Goal: Task Accomplishment & Management: Complete application form

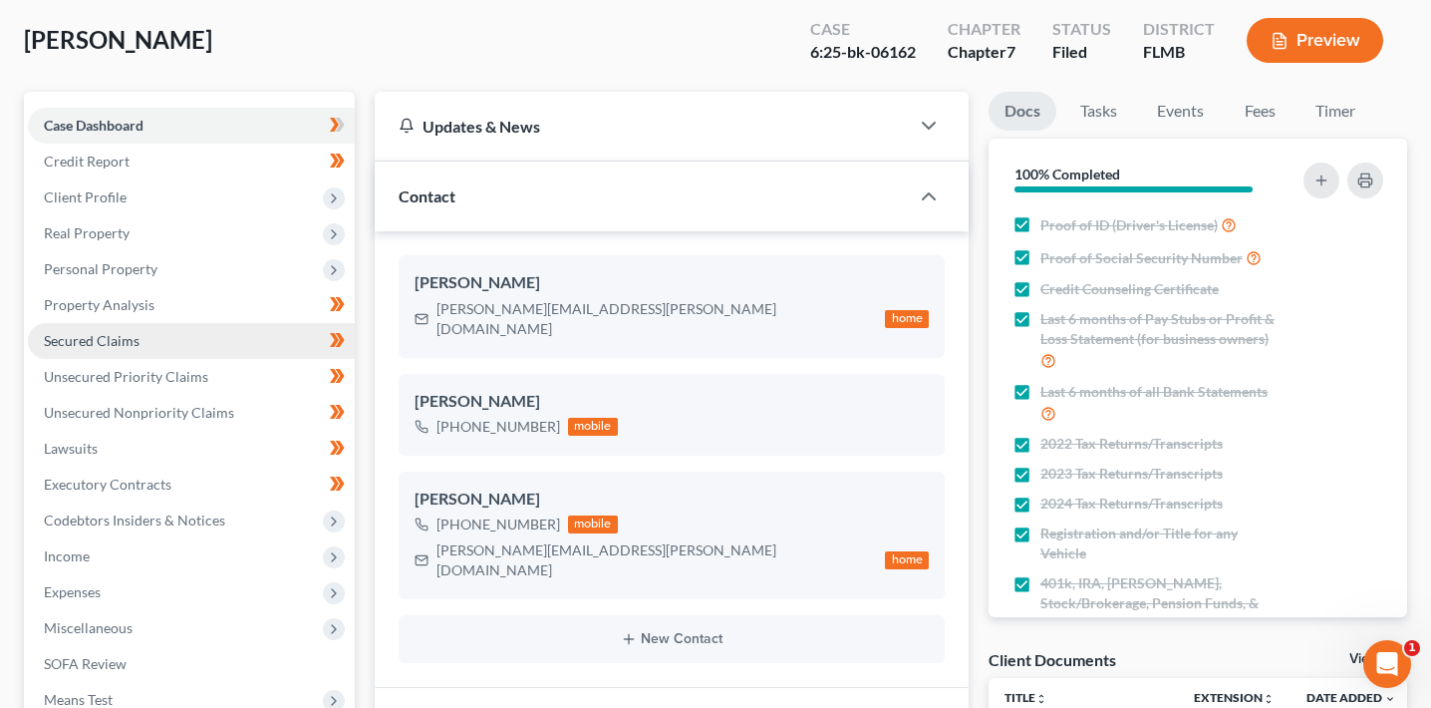
scroll to position [126, 0]
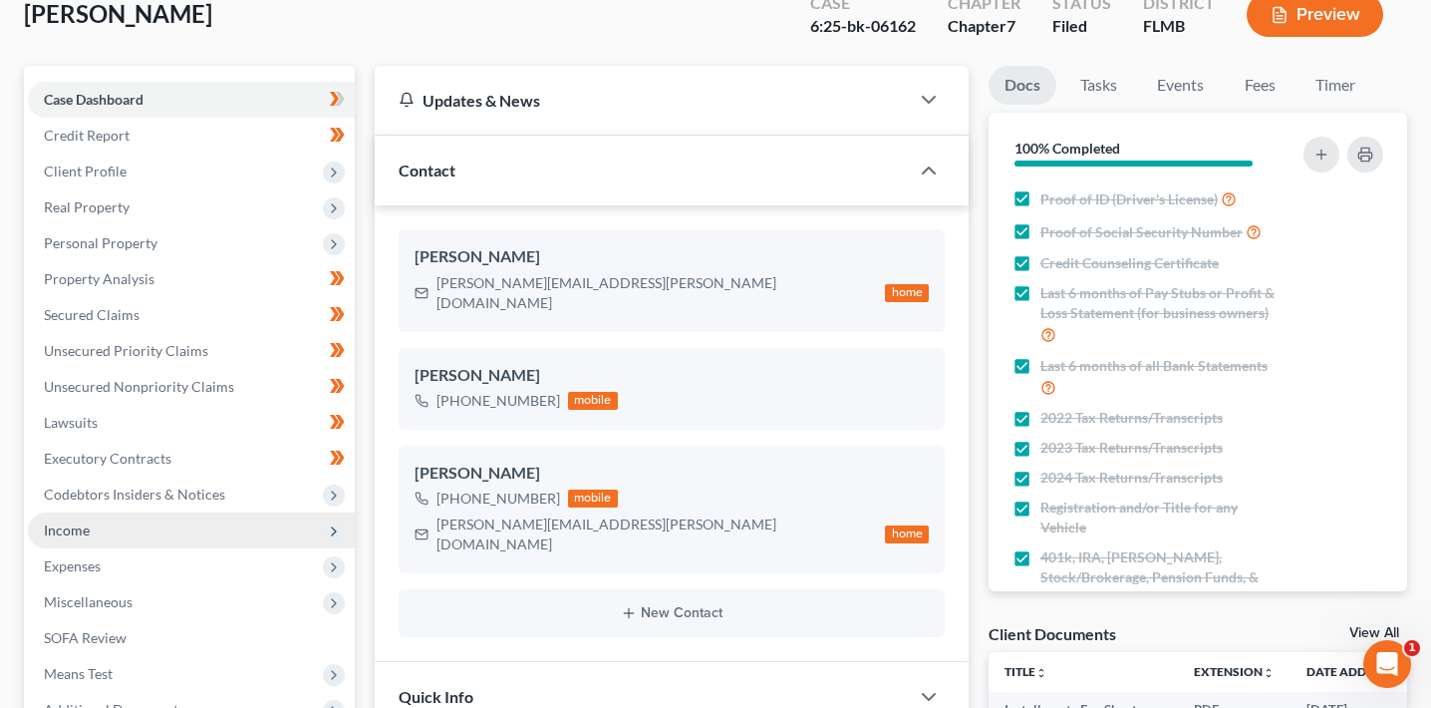
click at [155, 538] on span "Income" at bounding box center [191, 530] width 327 height 36
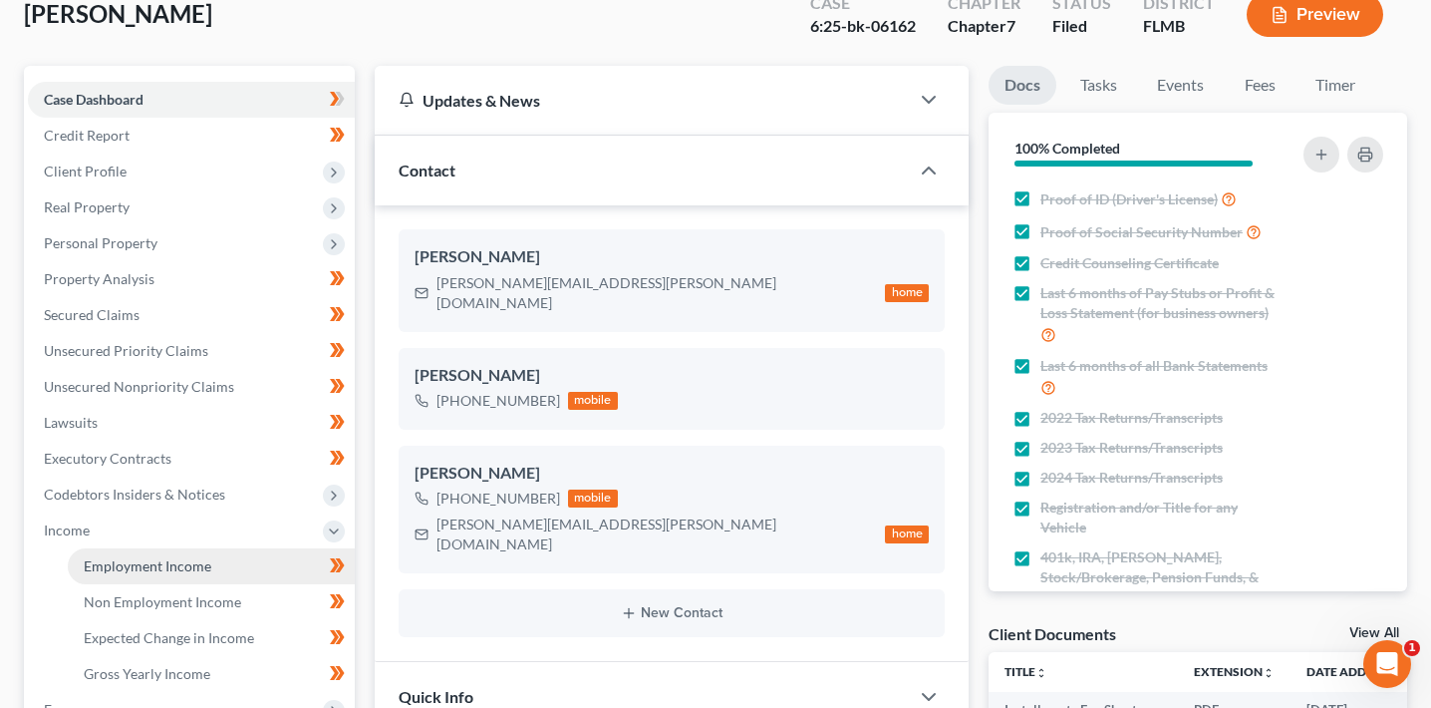
click at [232, 553] on link "Employment Income" at bounding box center [211, 566] width 287 height 36
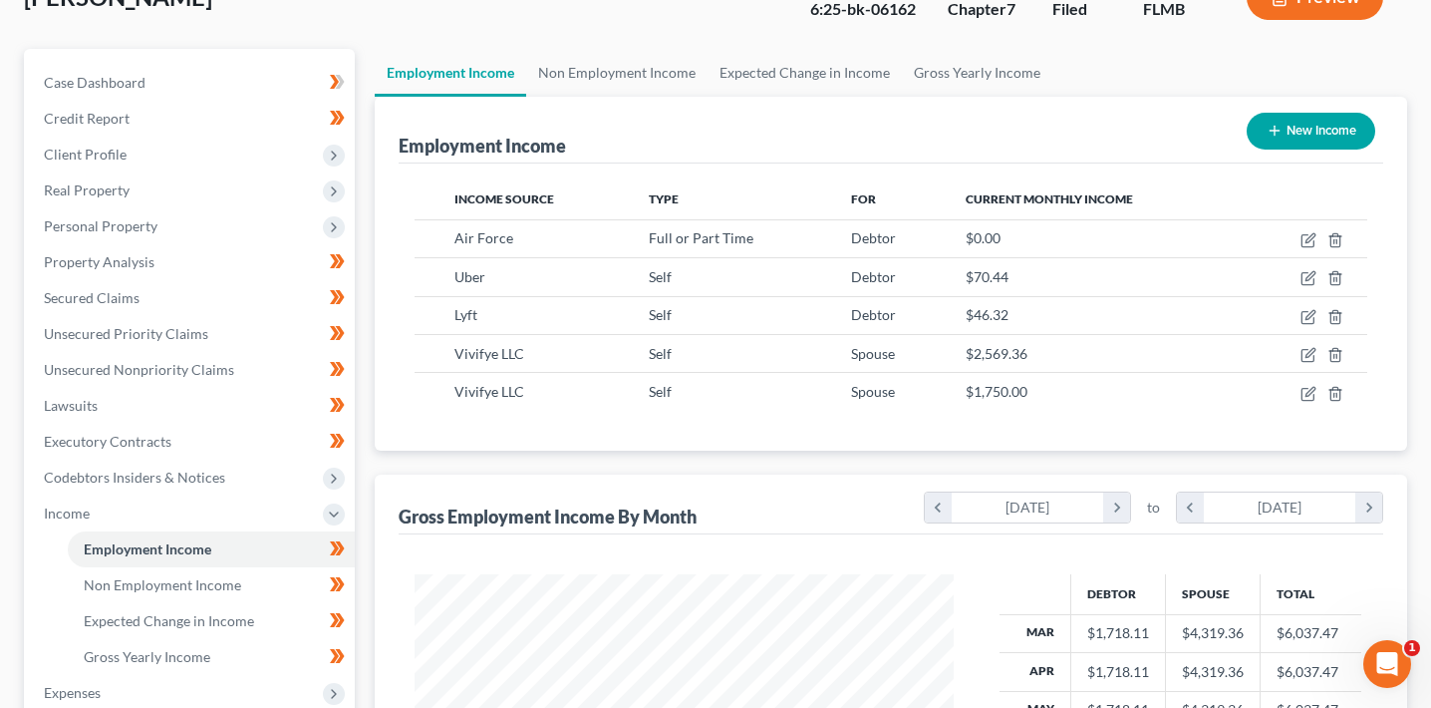
scroll to position [150, 0]
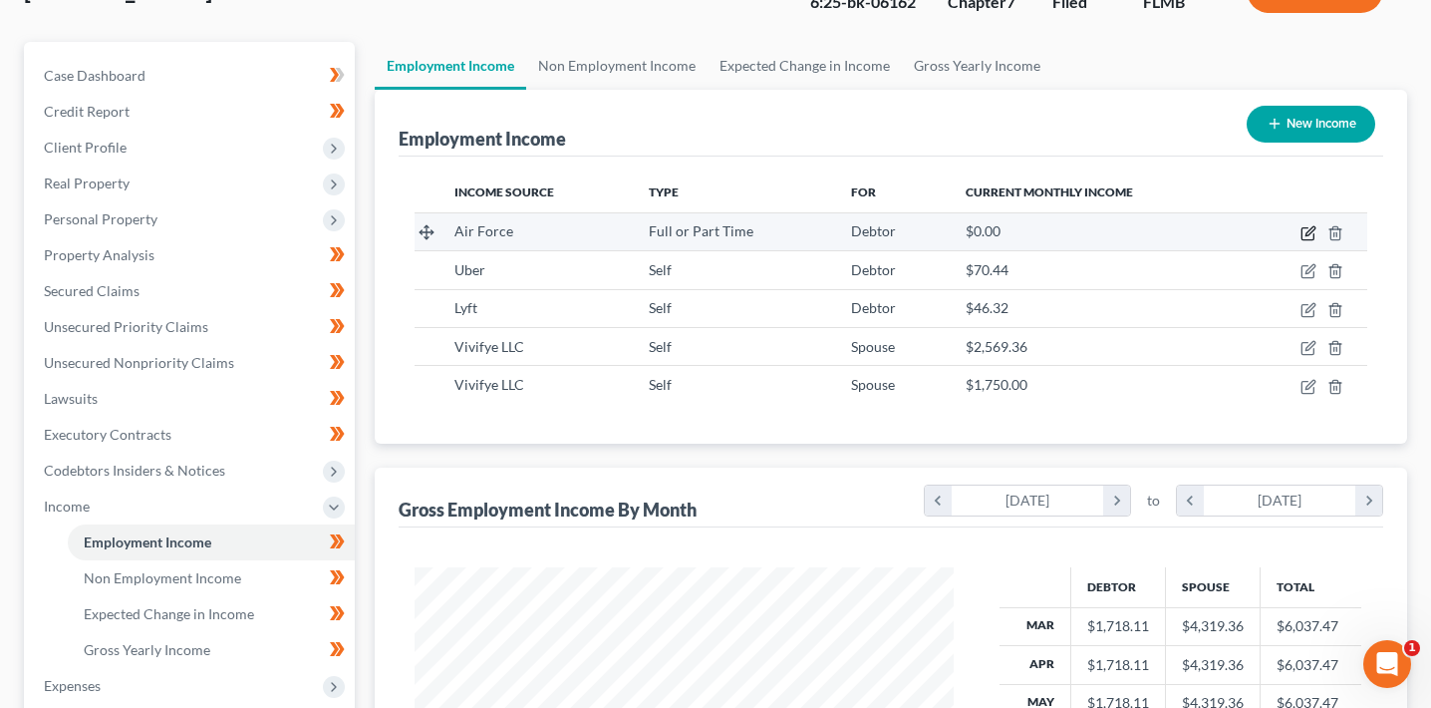
click at [1313, 232] on icon "button" at bounding box center [1309, 233] width 16 height 16
select select "0"
select select "15"
select select "0"
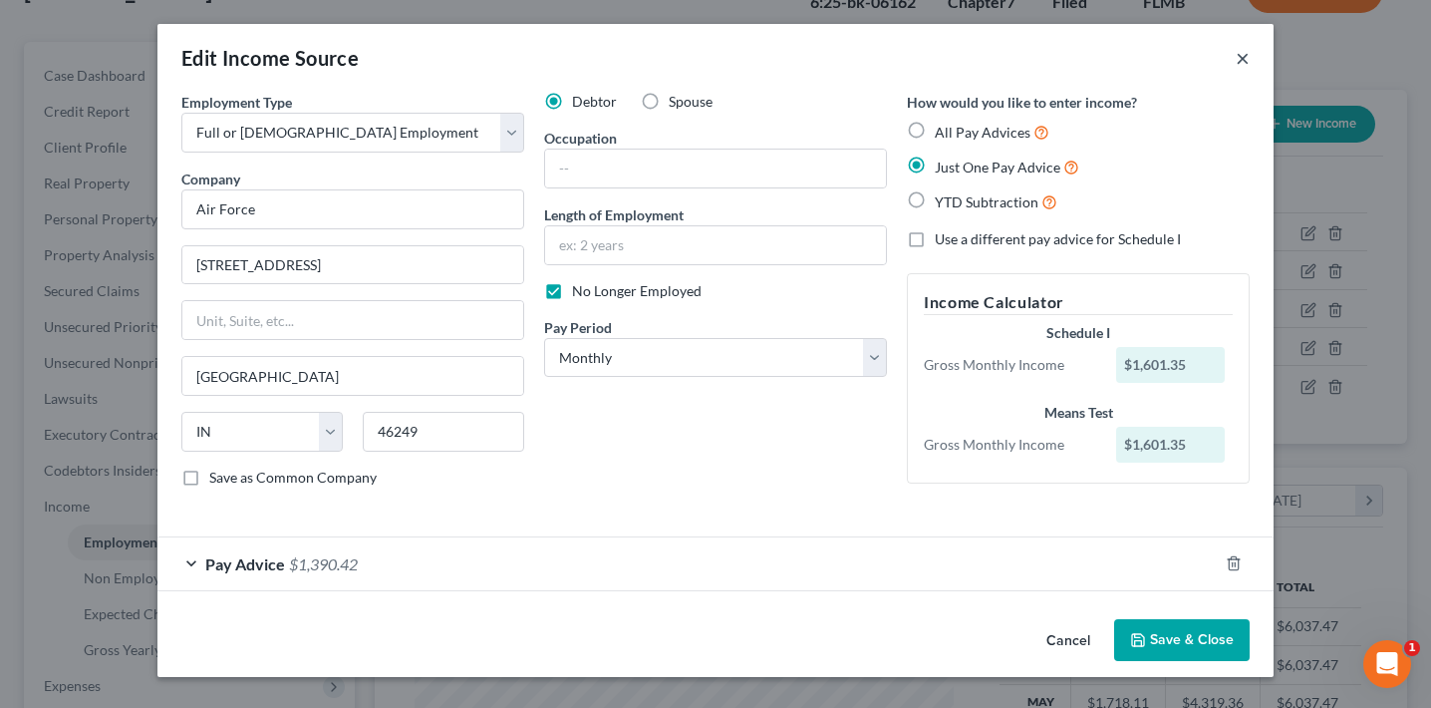
click at [1242, 63] on button "×" at bounding box center [1243, 58] width 14 height 24
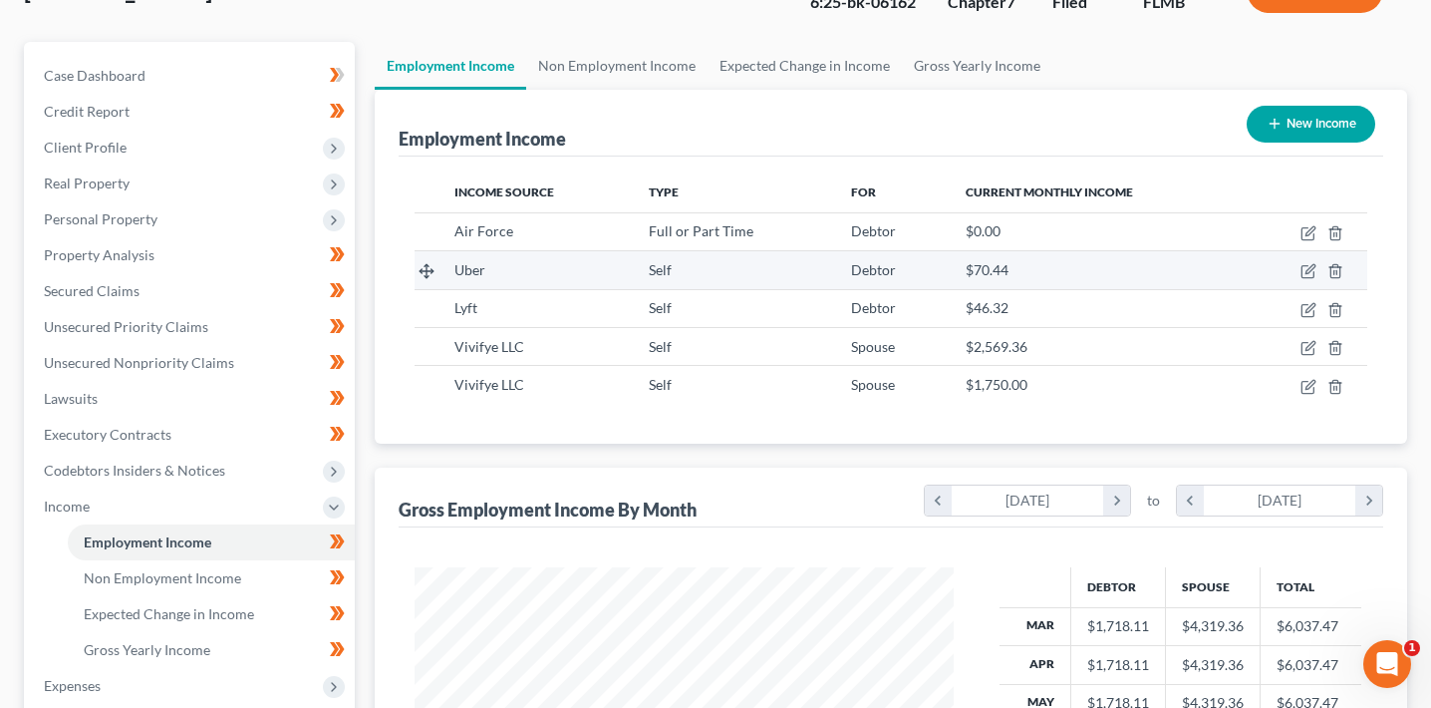
click at [1312, 280] on td at bounding box center [1306, 270] width 123 height 38
click at [1310, 271] on icon "button" at bounding box center [1310, 269] width 9 height 9
select select "1"
select select "0"
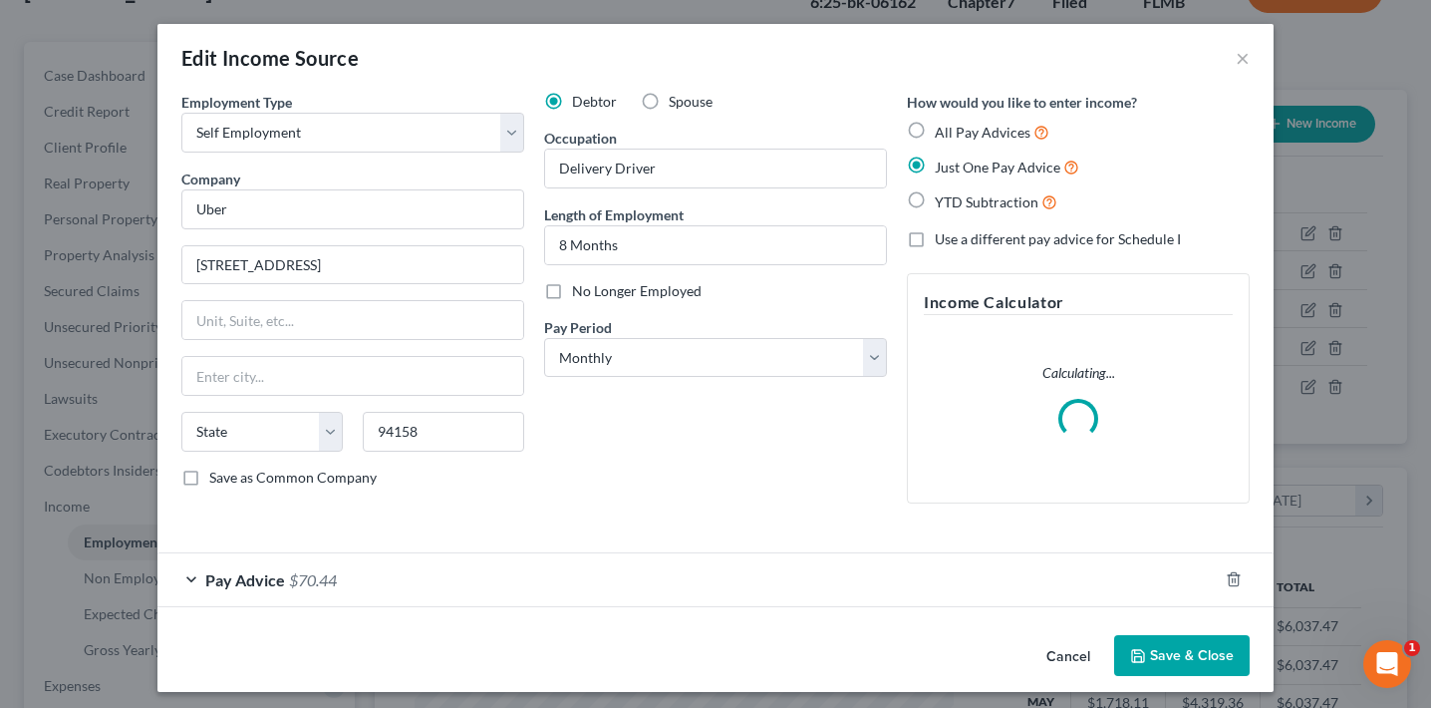
click at [1251, 55] on div "Edit Income Source ×" at bounding box center [715, 58] width 1116 height 68
click at [1247, 55] on button "×" at bounding box center [1243, 58] width 14 height 24
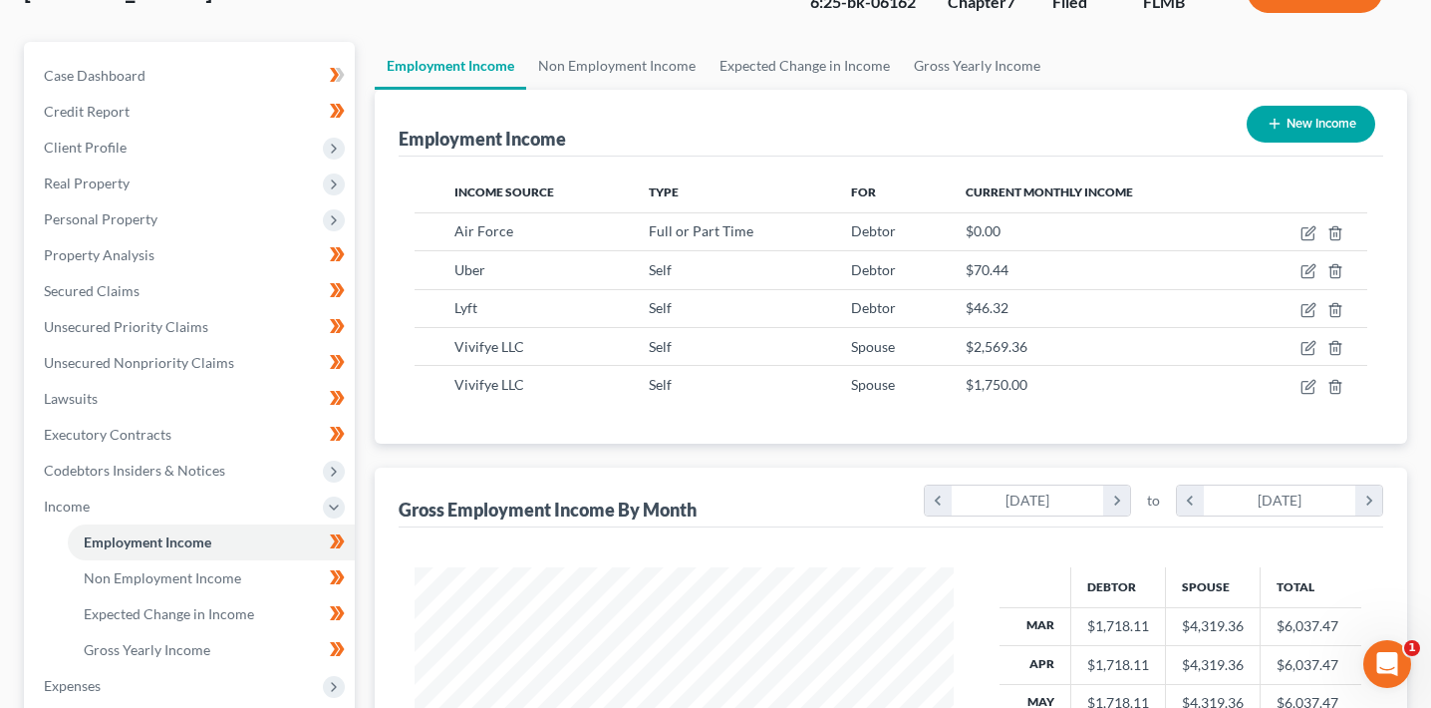
scroll to position [113, 0]
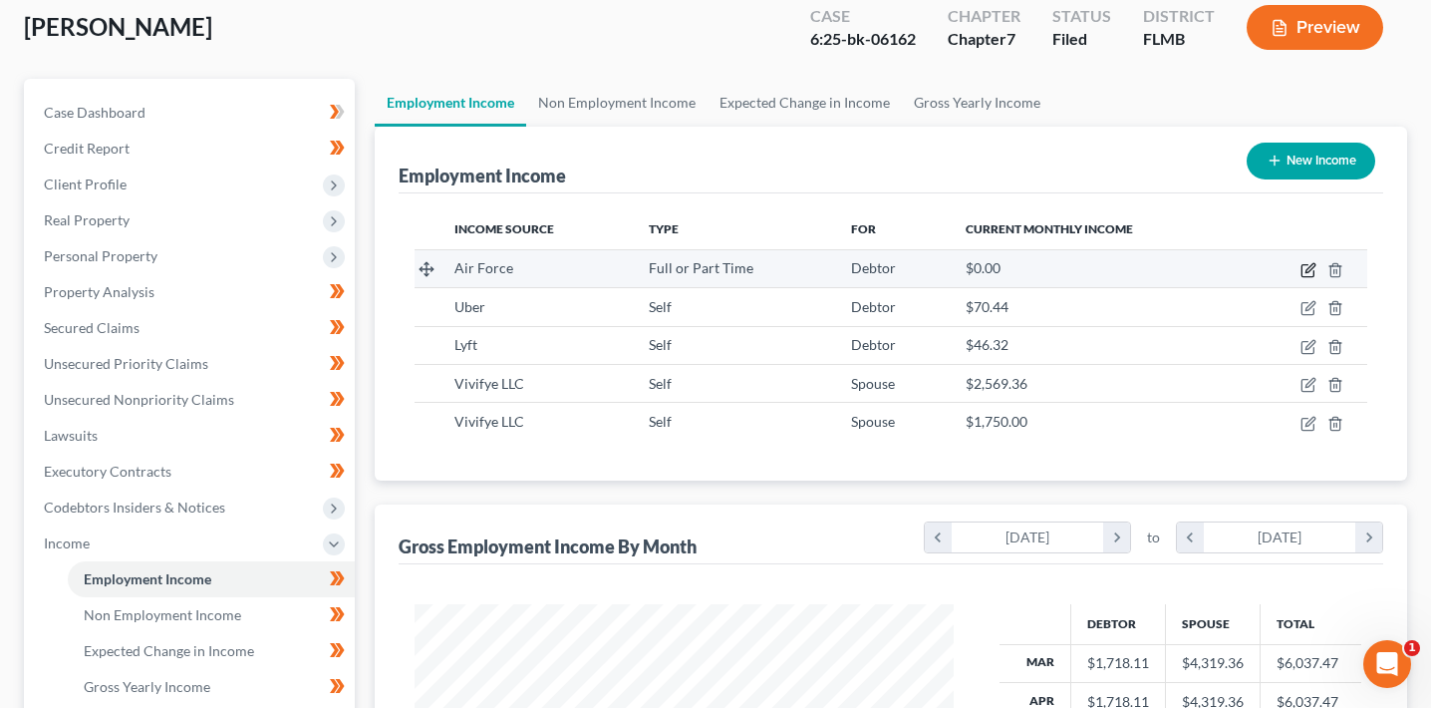
click at [1307, 273] on icon "button" at bounding box center [1309, 270] width 16 height 16
select select "0"
select select "15"
select select "0"
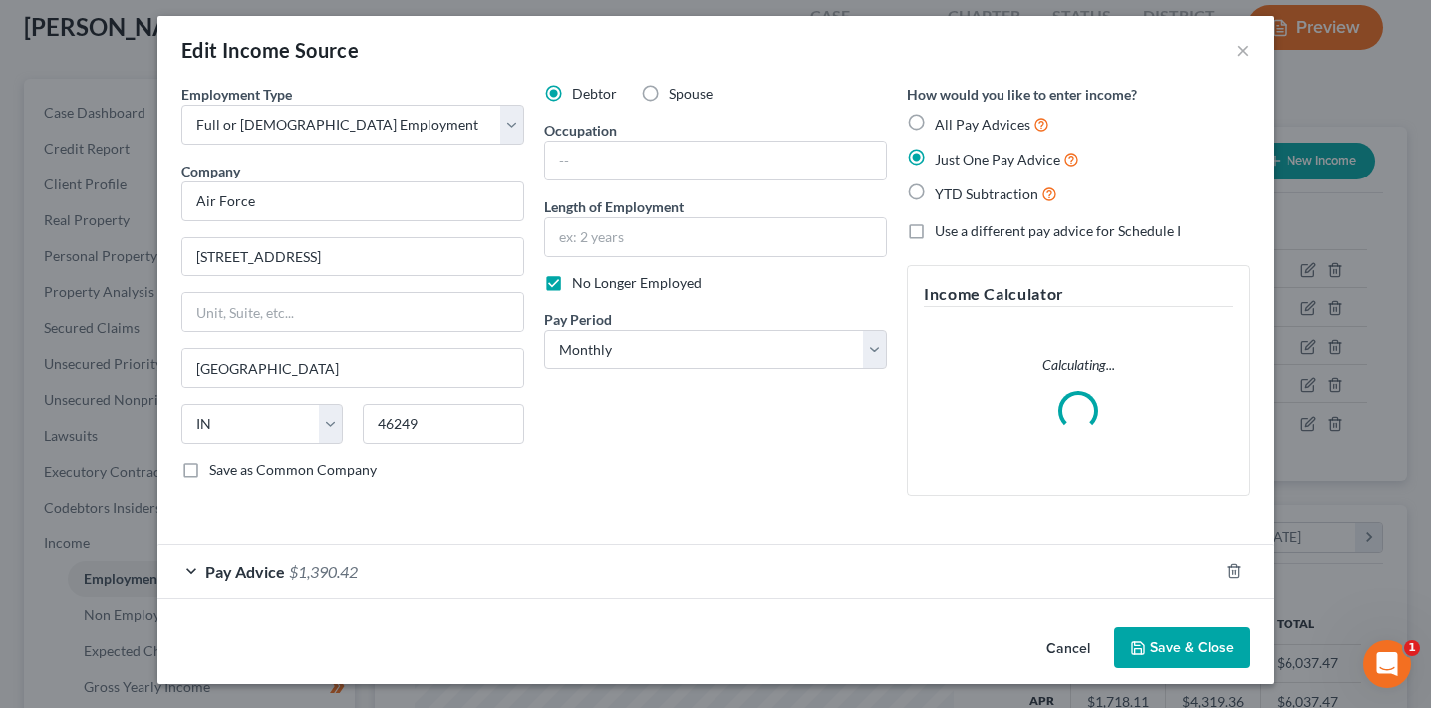
scroll to position [0, 0]
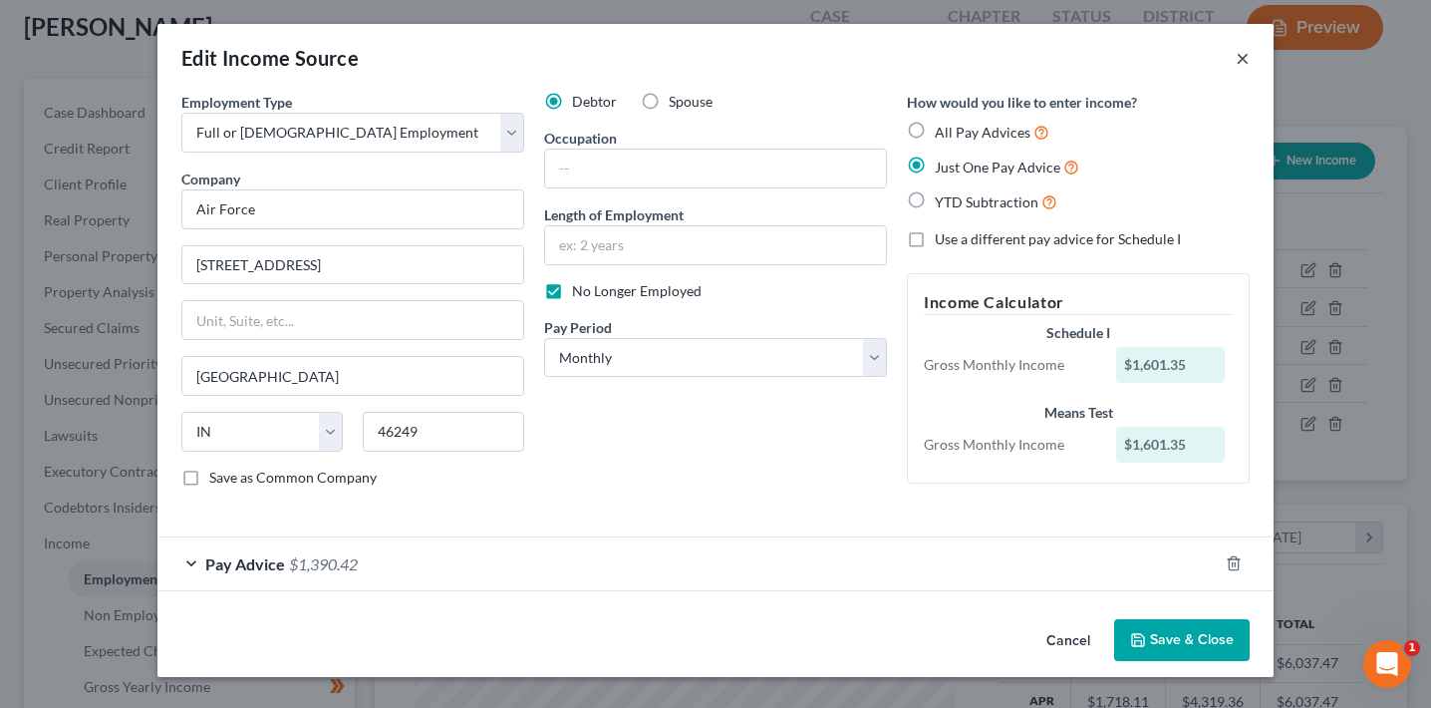
click at [1238, 61] on button "×" at bounding box center [1243, 58] width 14 height 24
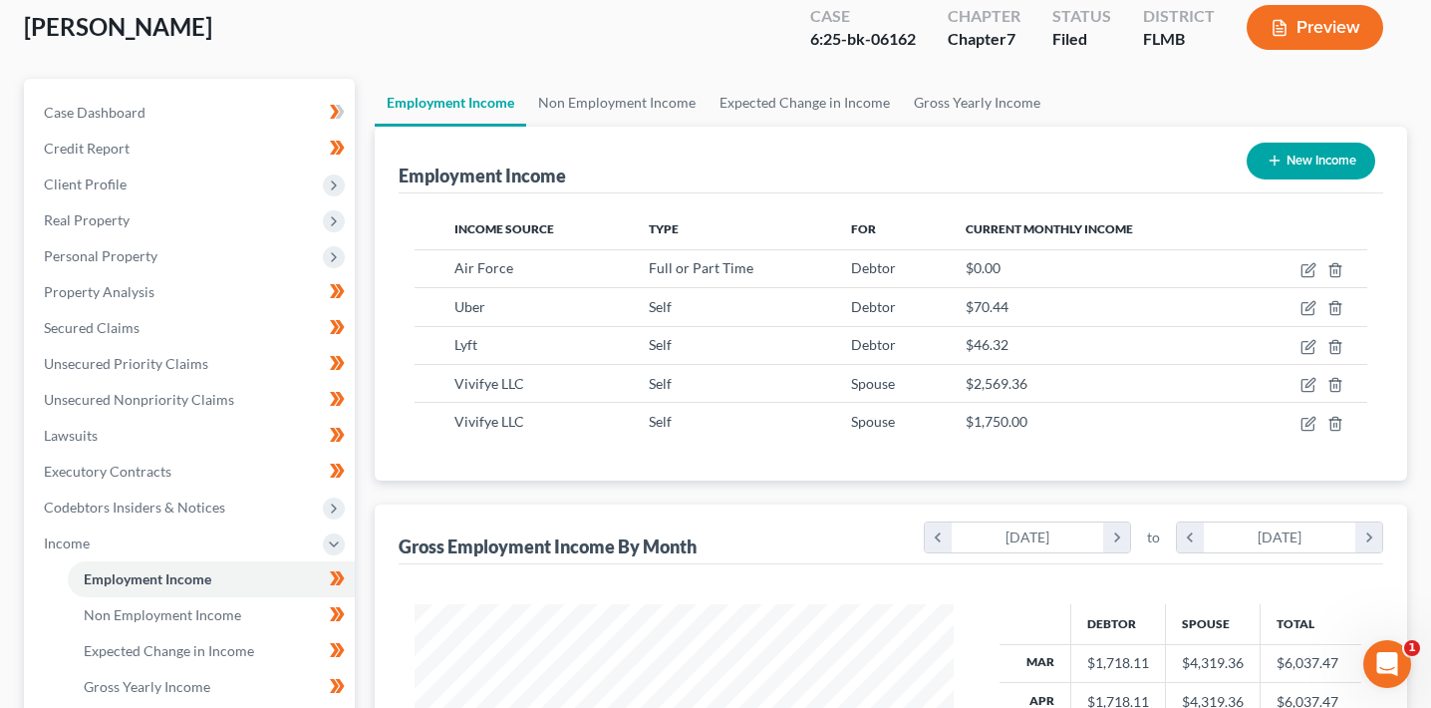
click at [1308, 31] on button "Preview" at bounding box center [1315, 27] width 137 height 45
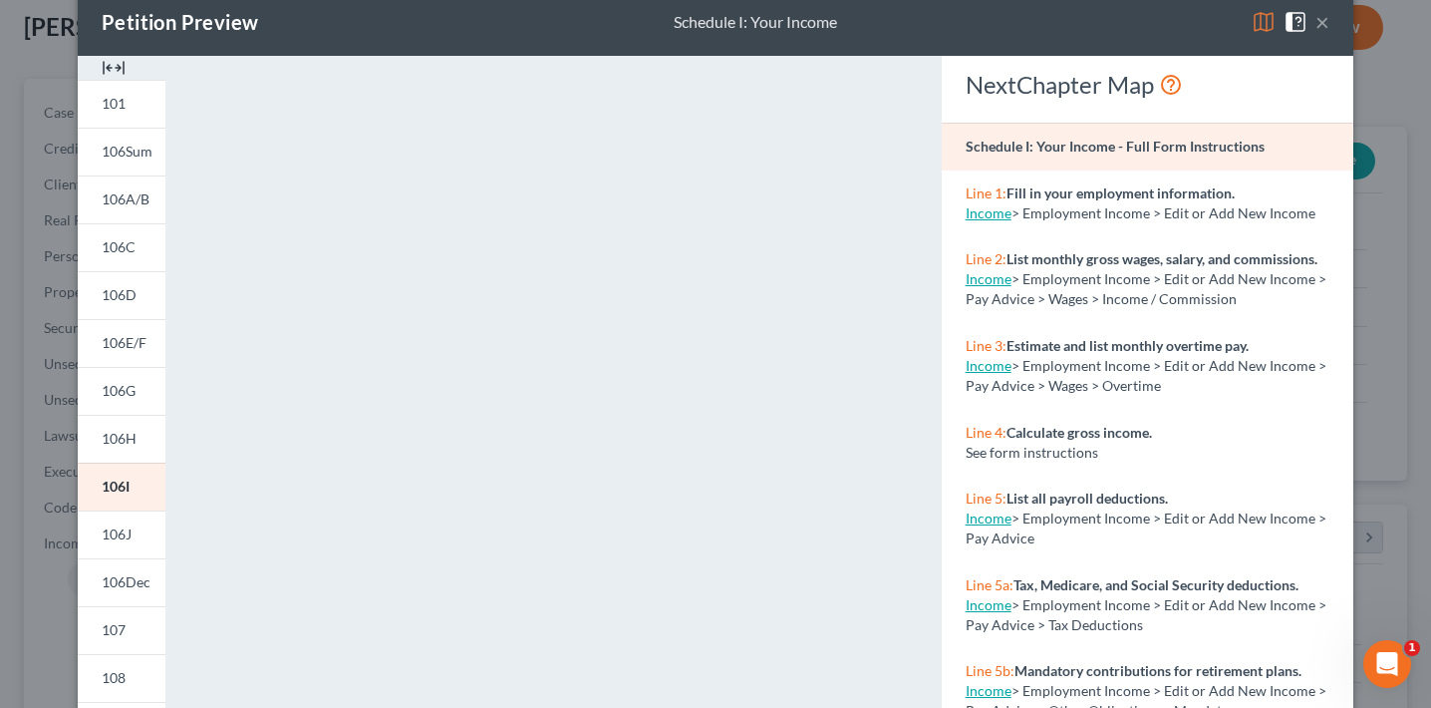
scroll to position [41, 0]
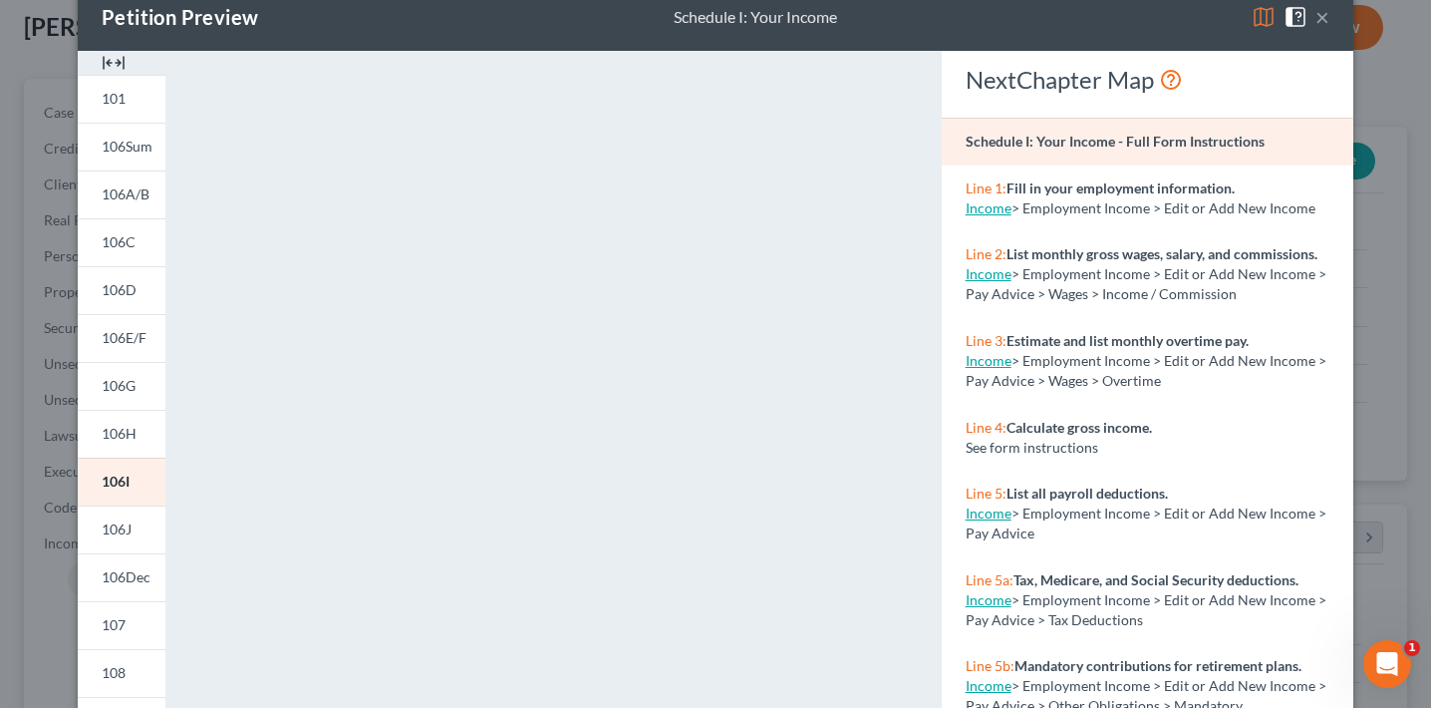
click at [52, 542] on div "Petition Preview Schedule I: Your Income × 101 106Sum 106A/B 106C 106D 106E/F 1…" at bounding box center [715, 354] width 1431 height 708
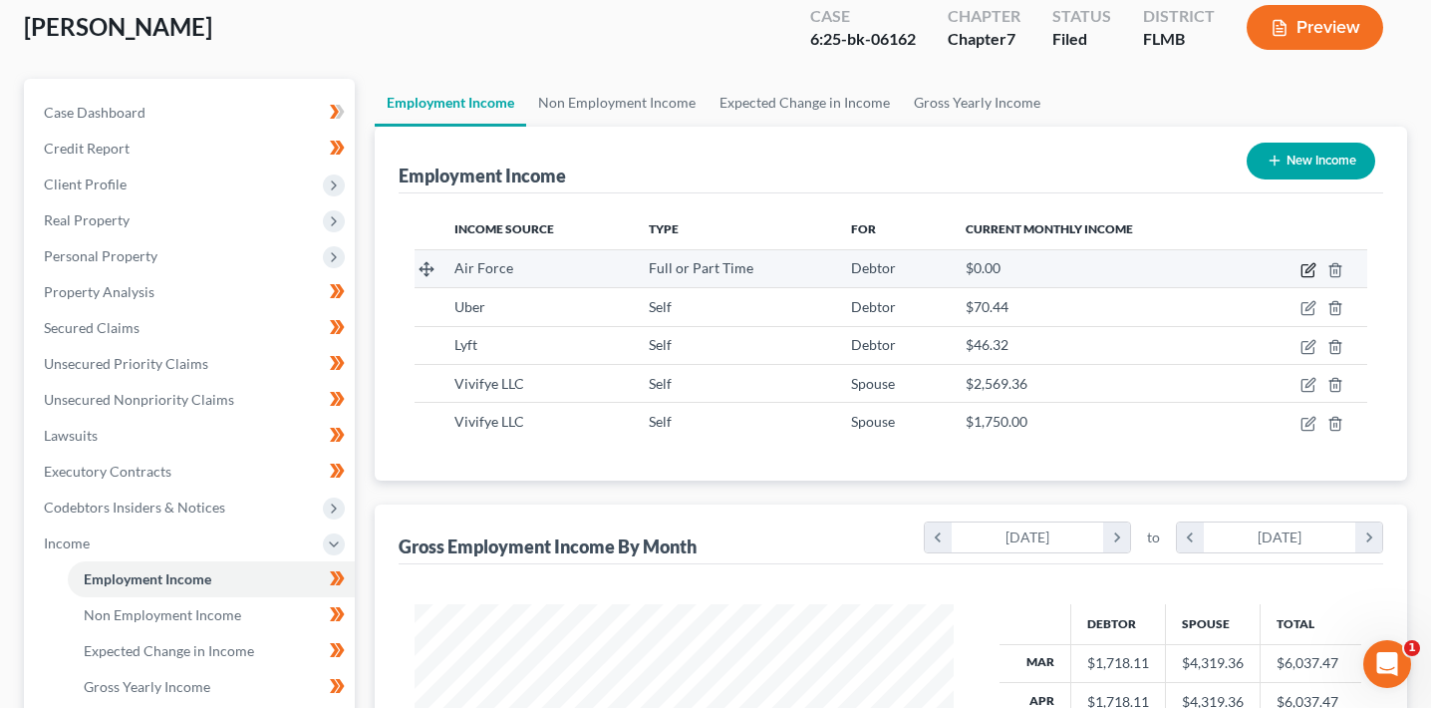
click at [1306, 269] on icon "button" at bounding box center [1309, 270] width 16 height 16
select select "0"
select select "15"
select select "0"
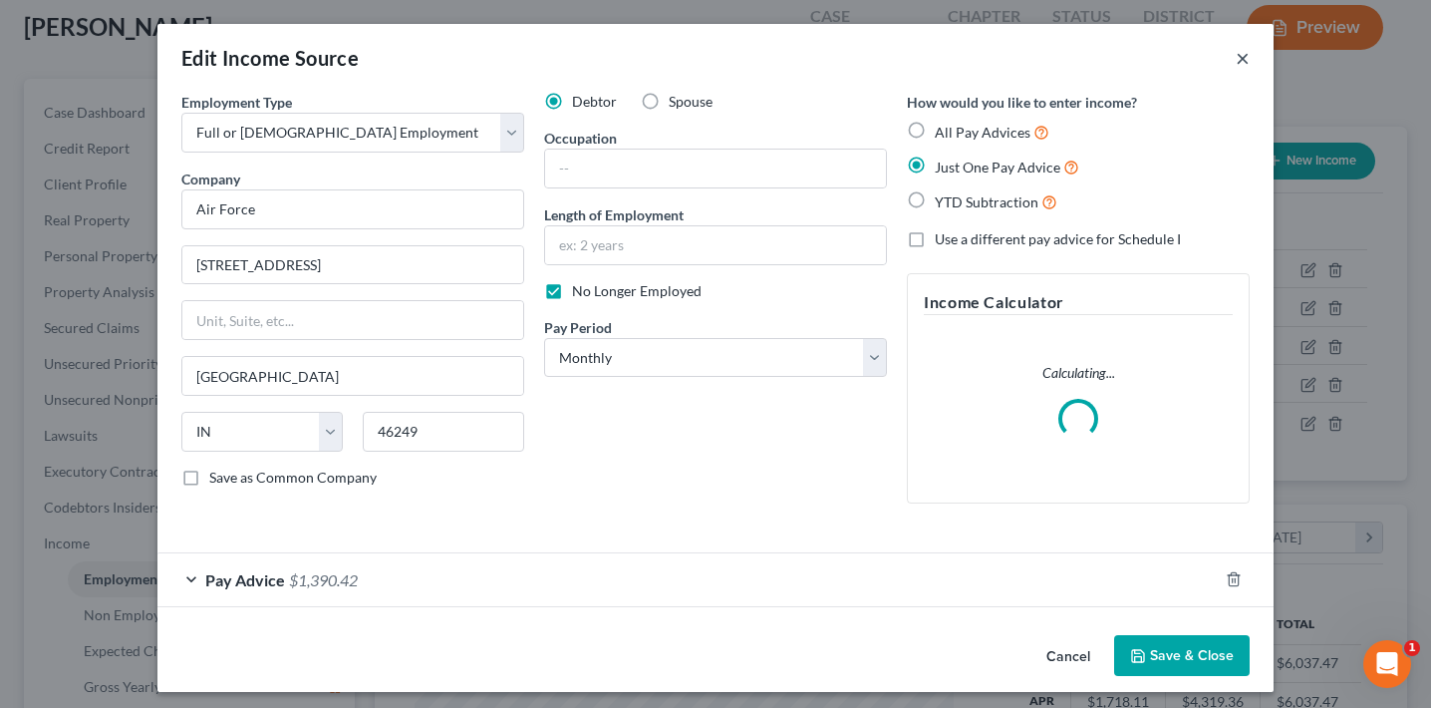
click at [1236, 56] on button "×" at bounding box center [1243, 58] width 14 height 24
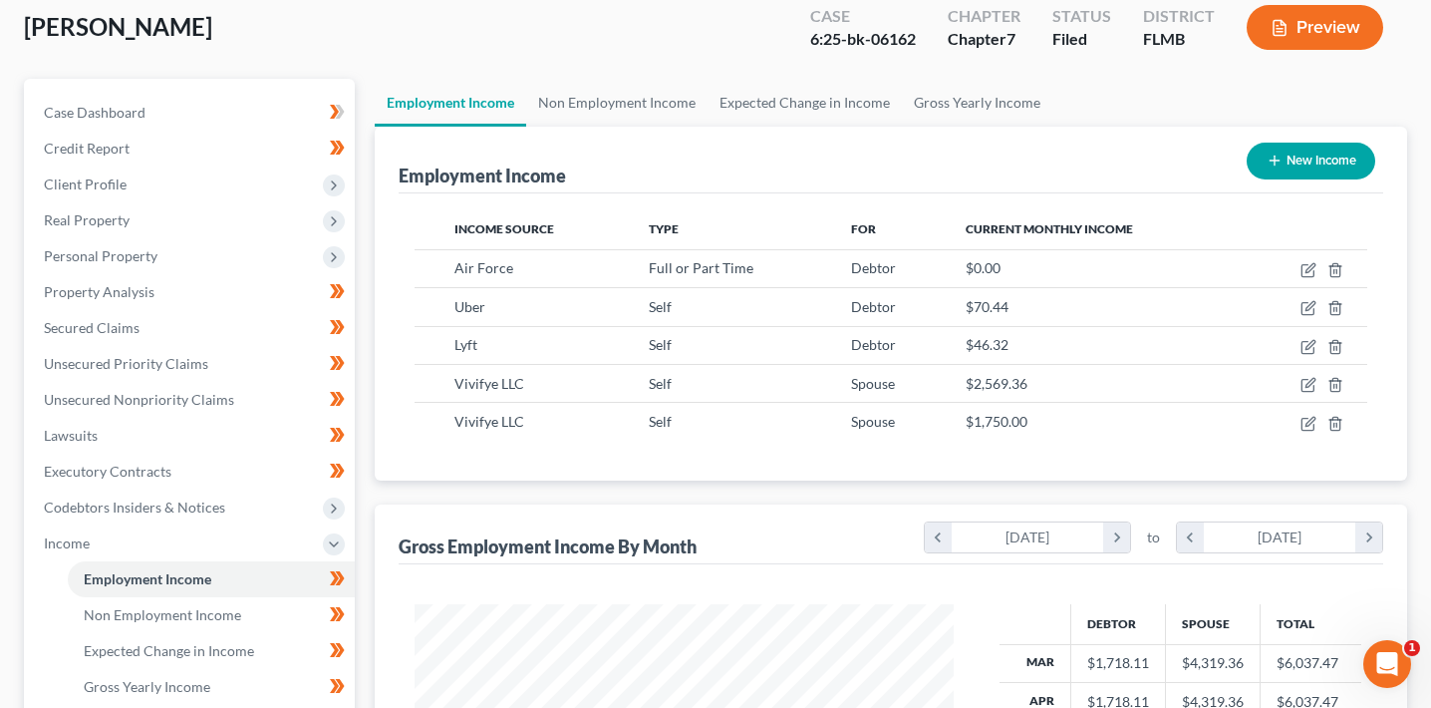
click at [1324, 20] on button "Preview" at bounding box center [1315, 27] width 137 height 45
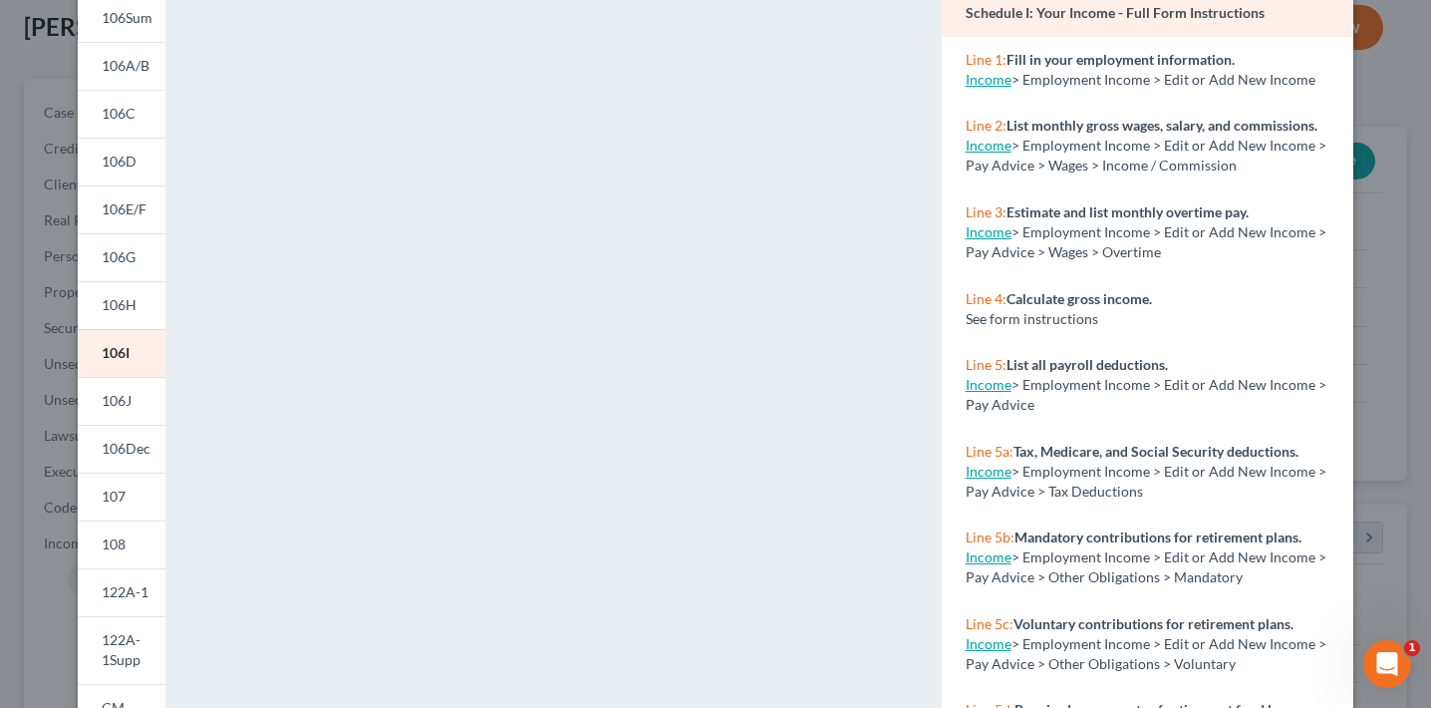
scroll to position [454, 0]
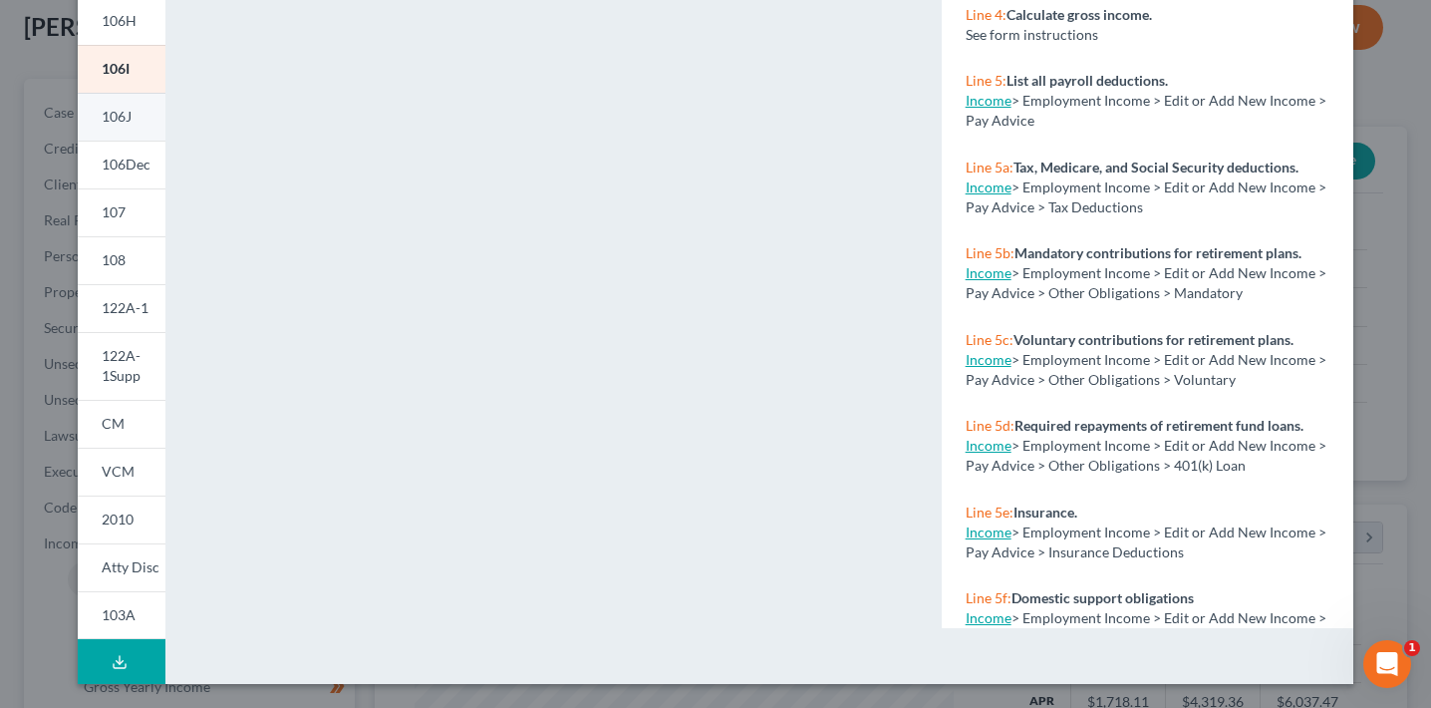
click at [121, 99] on link "106J" at bounding box center [122, 117] width 88 height 48
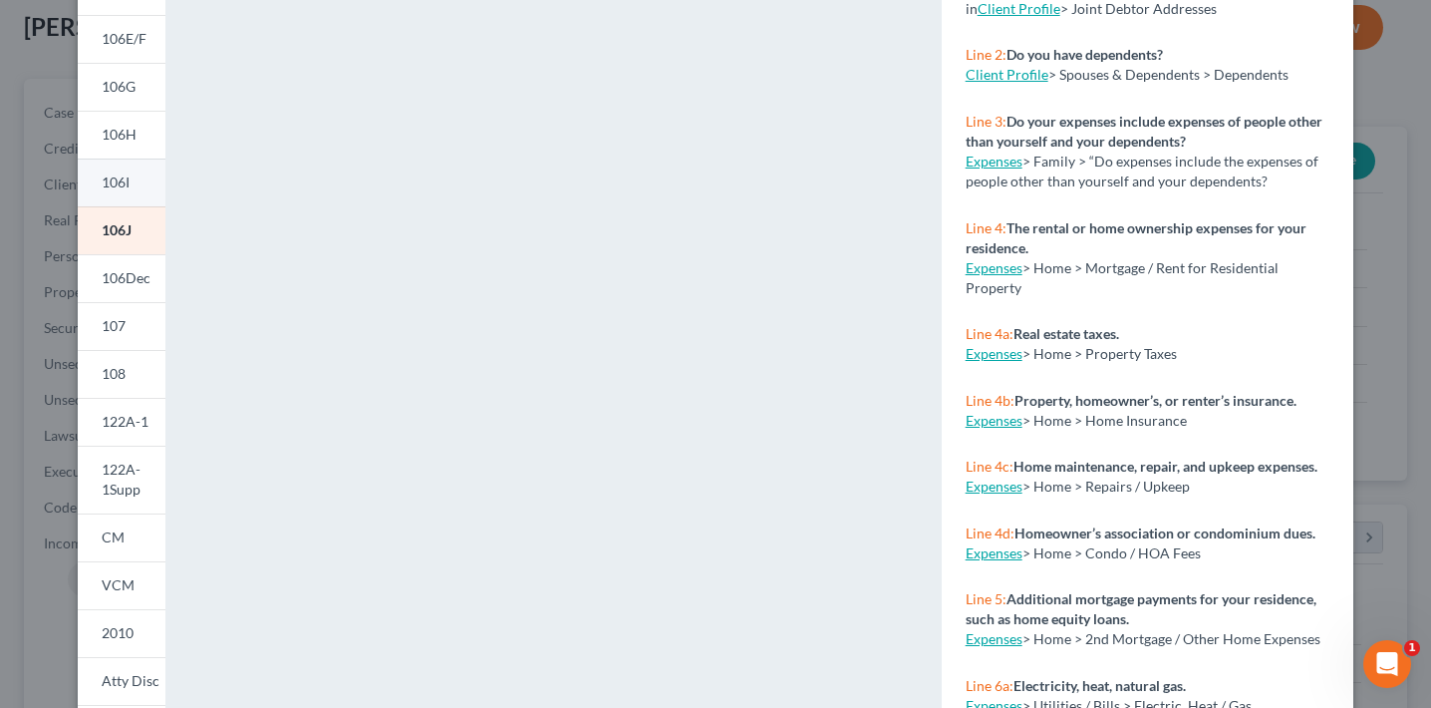
scroll to position [341, 0]
click at [128, 427] on span "122A-1" at bounding box center [125, 420] width 47 height 17
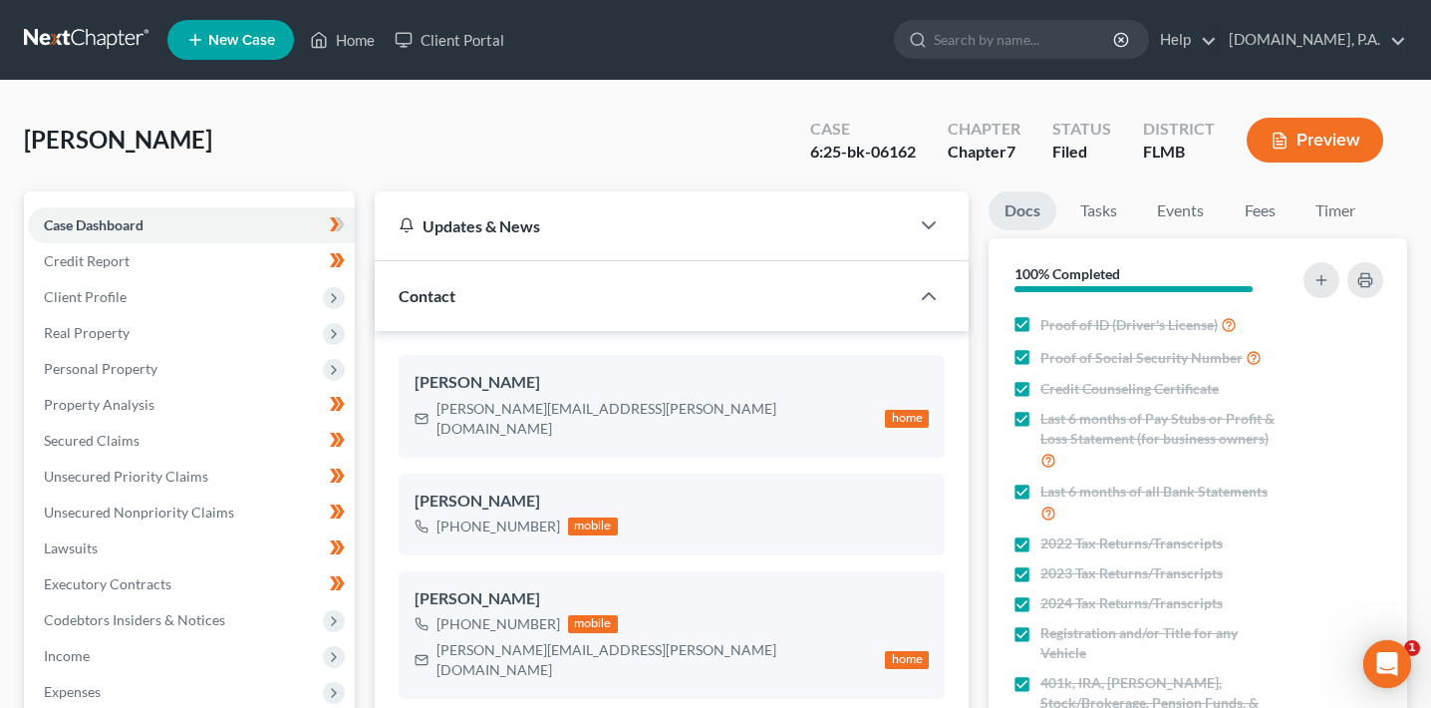
click at [1314, 138] on button "Preview" at bounding box center [1315, 140] width 137 height 45
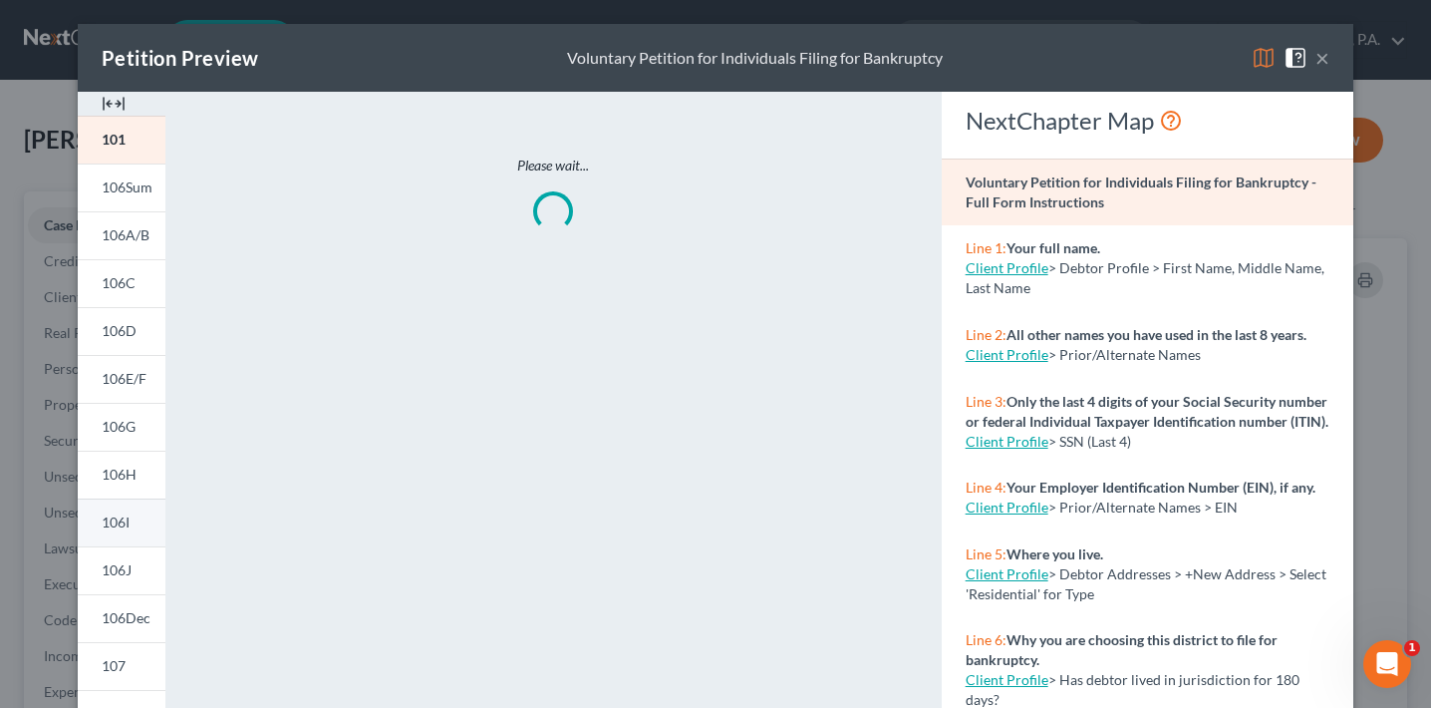
click at [145, 519] on link "106I" at bounding box center [122, 522] width 88 height 48
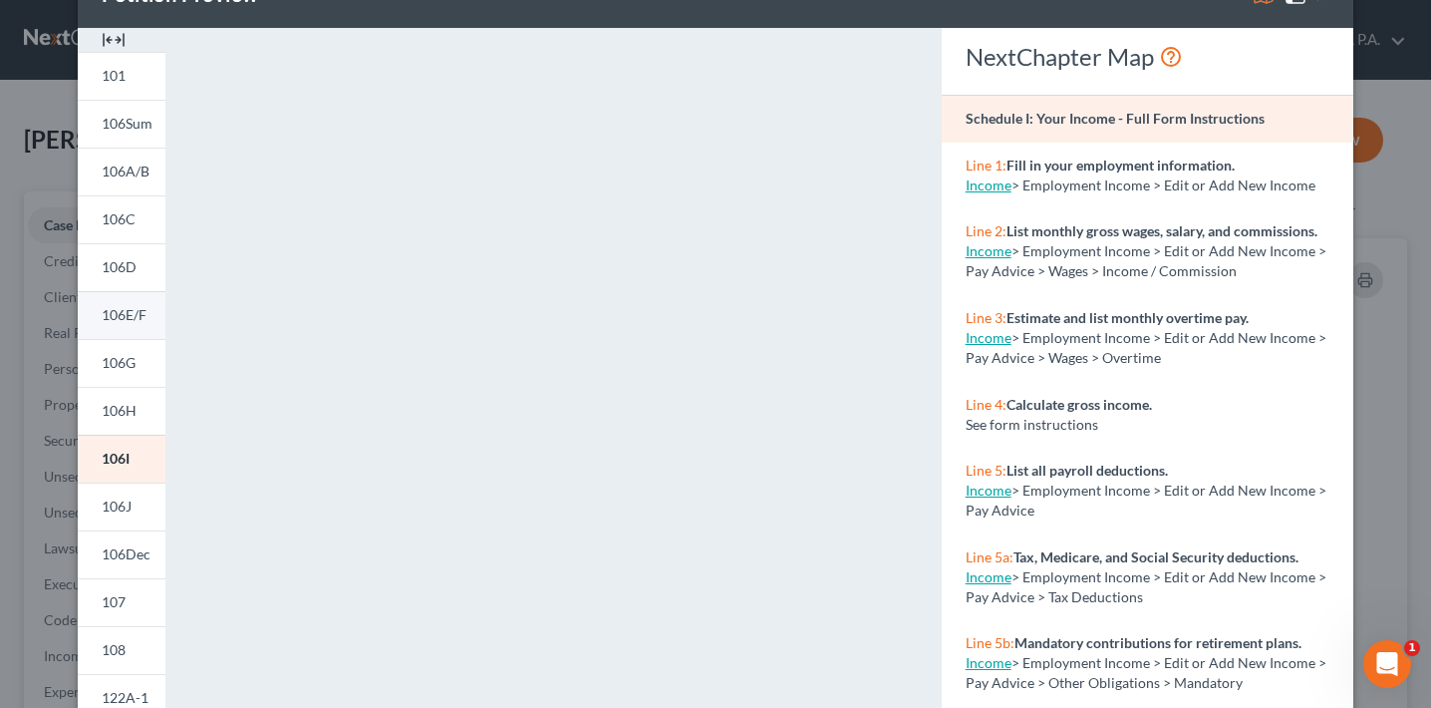
scroll to position [63, 0]
click at [139, 458] on link "106I" at bounding box center [122, 460] width 88 height 48
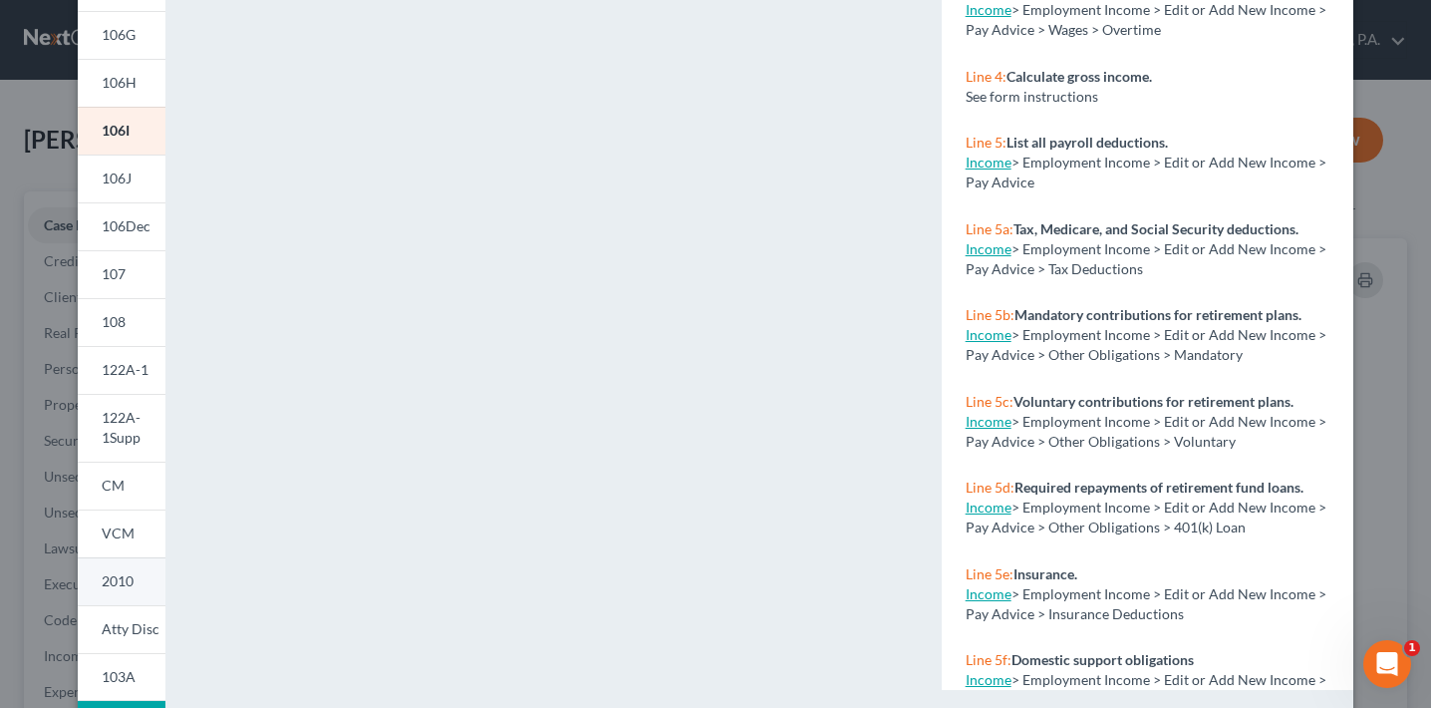
scroll to position [402, 0]
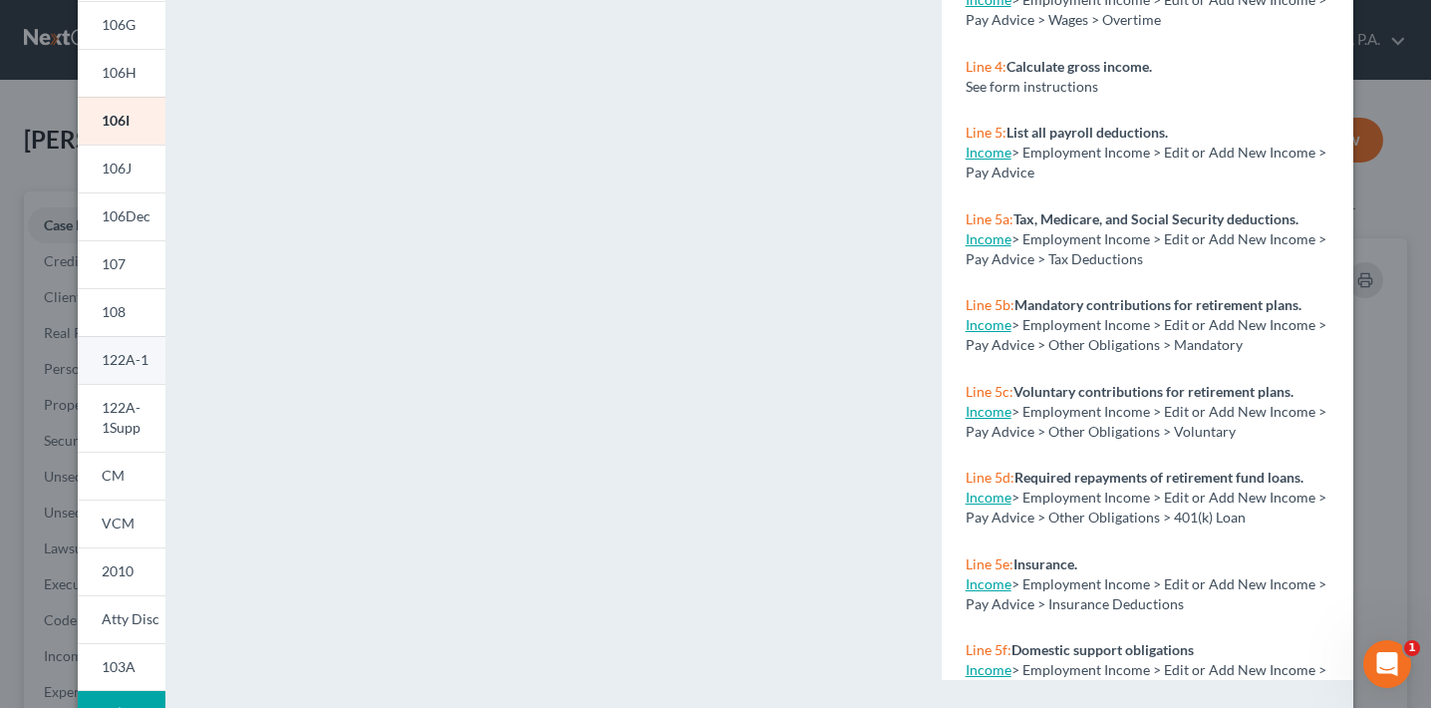
click at [119, 363] on span "122A-1" at bounding box center [125, 359] width 47 height 17
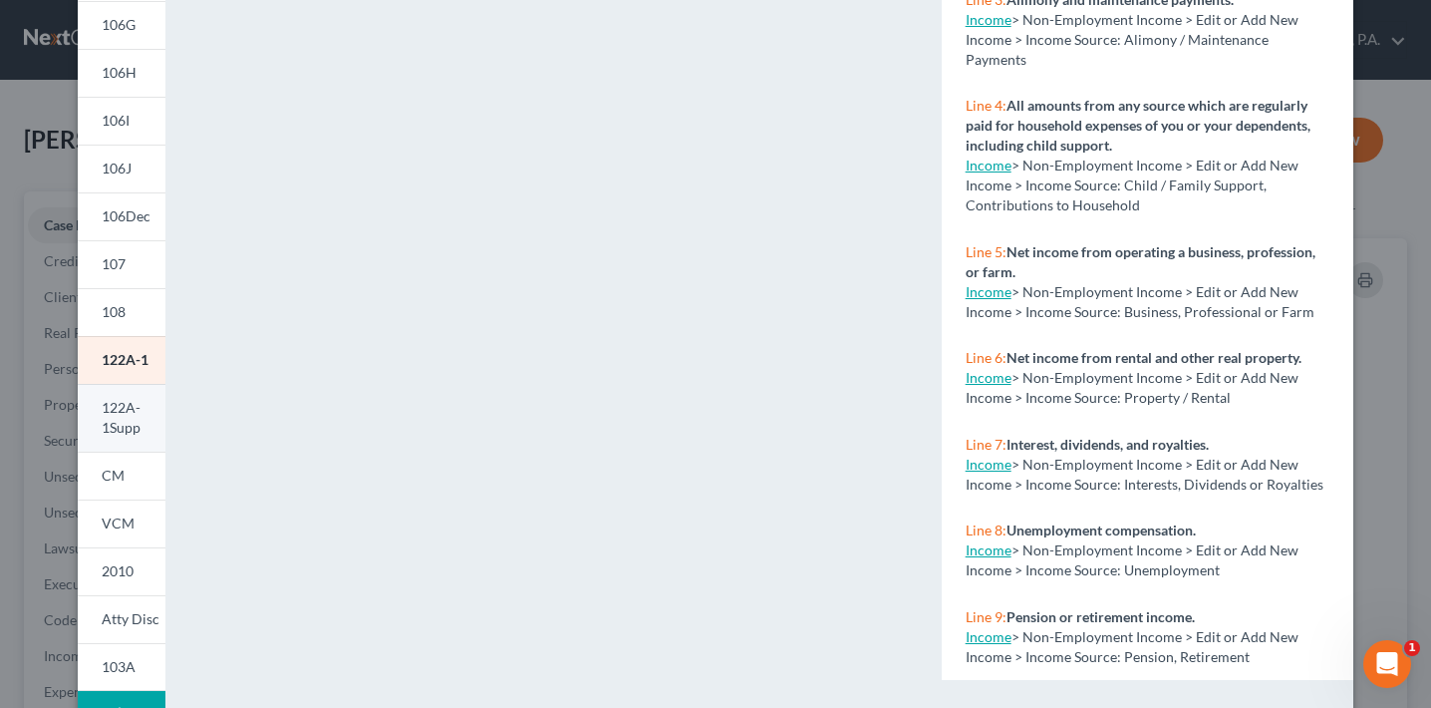
click at [140, 428] on span "122A-1Supp" at bounding box center [121, 417] width 39 height 37
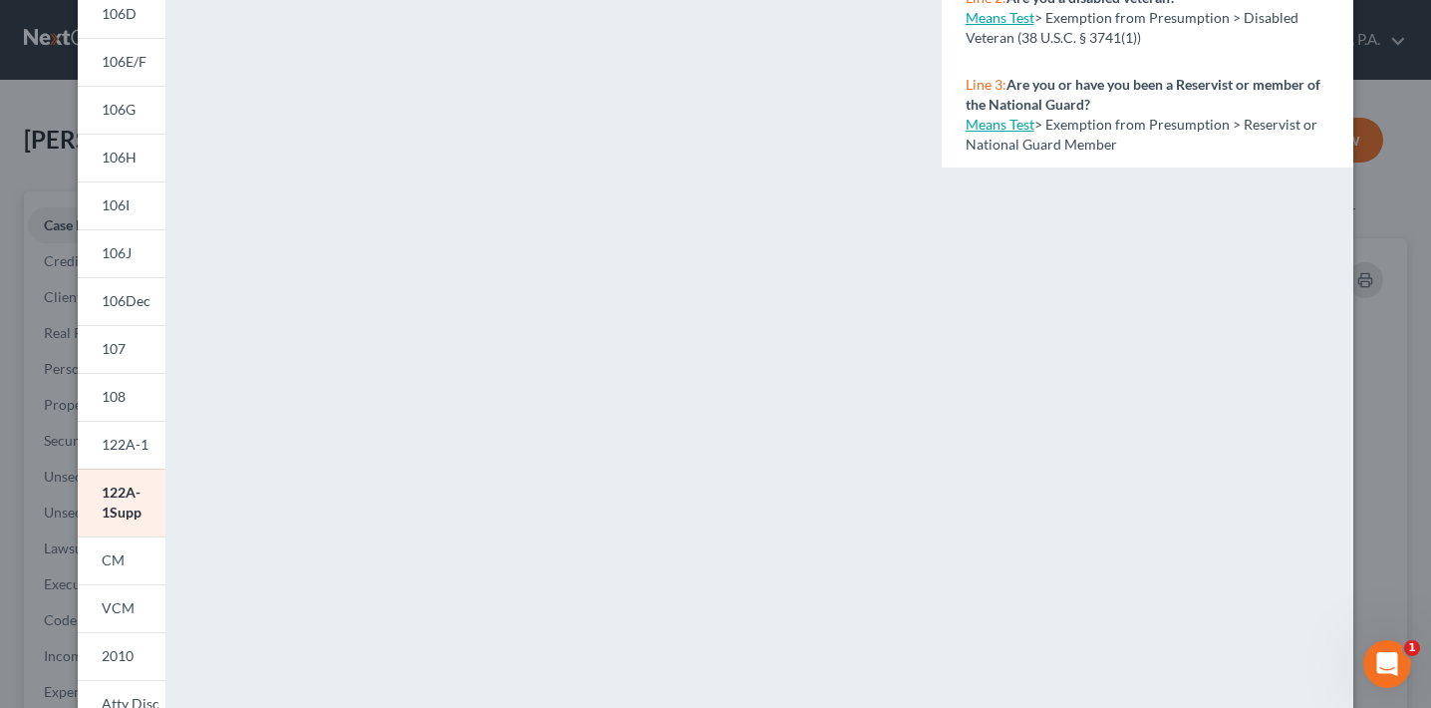
scroll to position [454, 0]
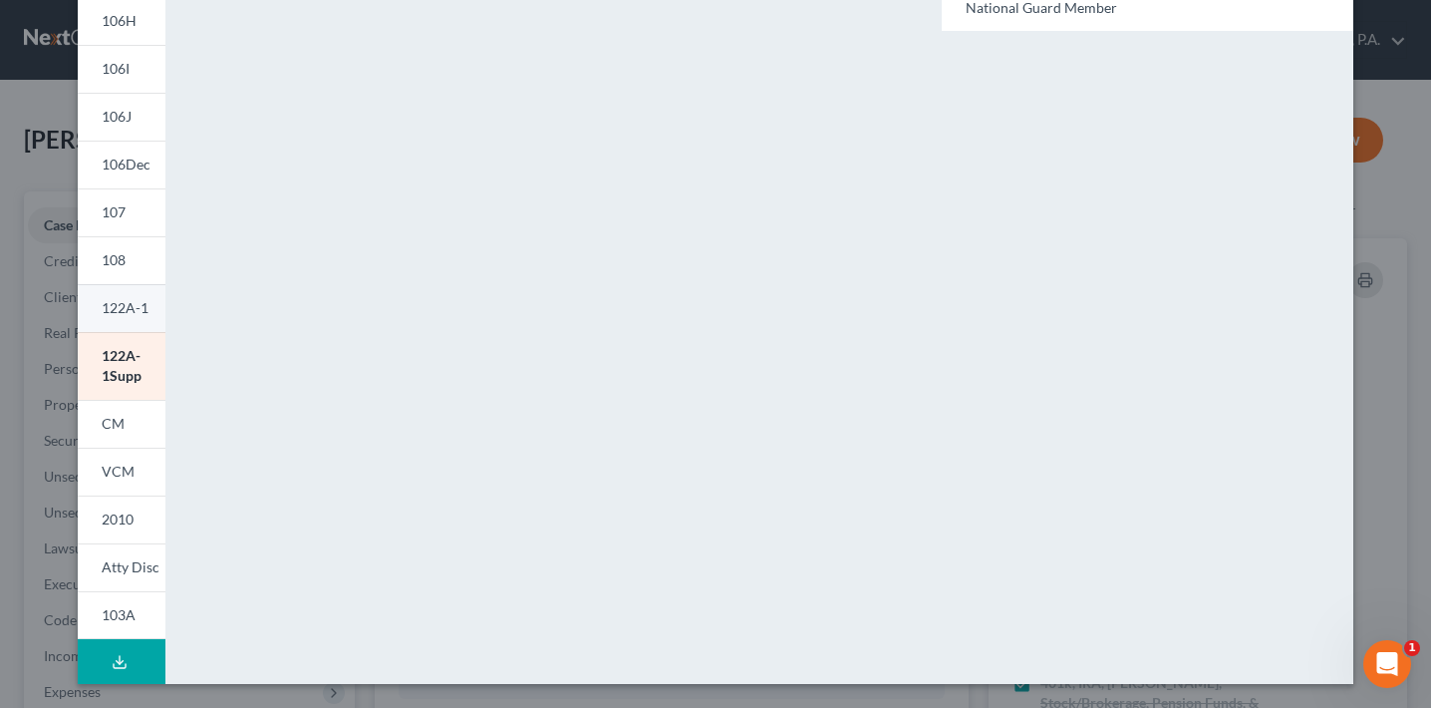
click at [125, 301] on span "122A-1" at bounding box center [125, 307] width 47 height 17
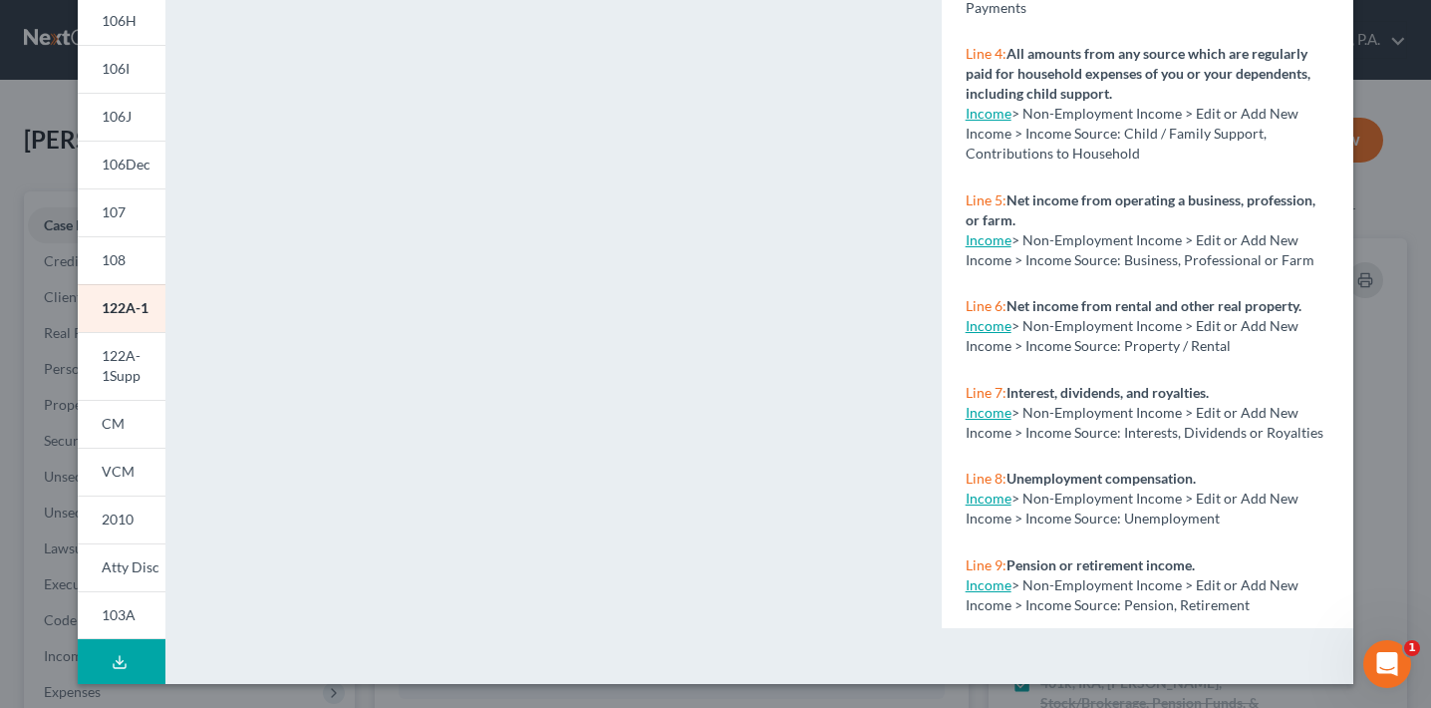
click at [1369, 46] on div "Petition Preview Chapter 7 Statement of Your Current Monthly Income and Means-T…" at bounding box center [715, 354] width 1431 height 708
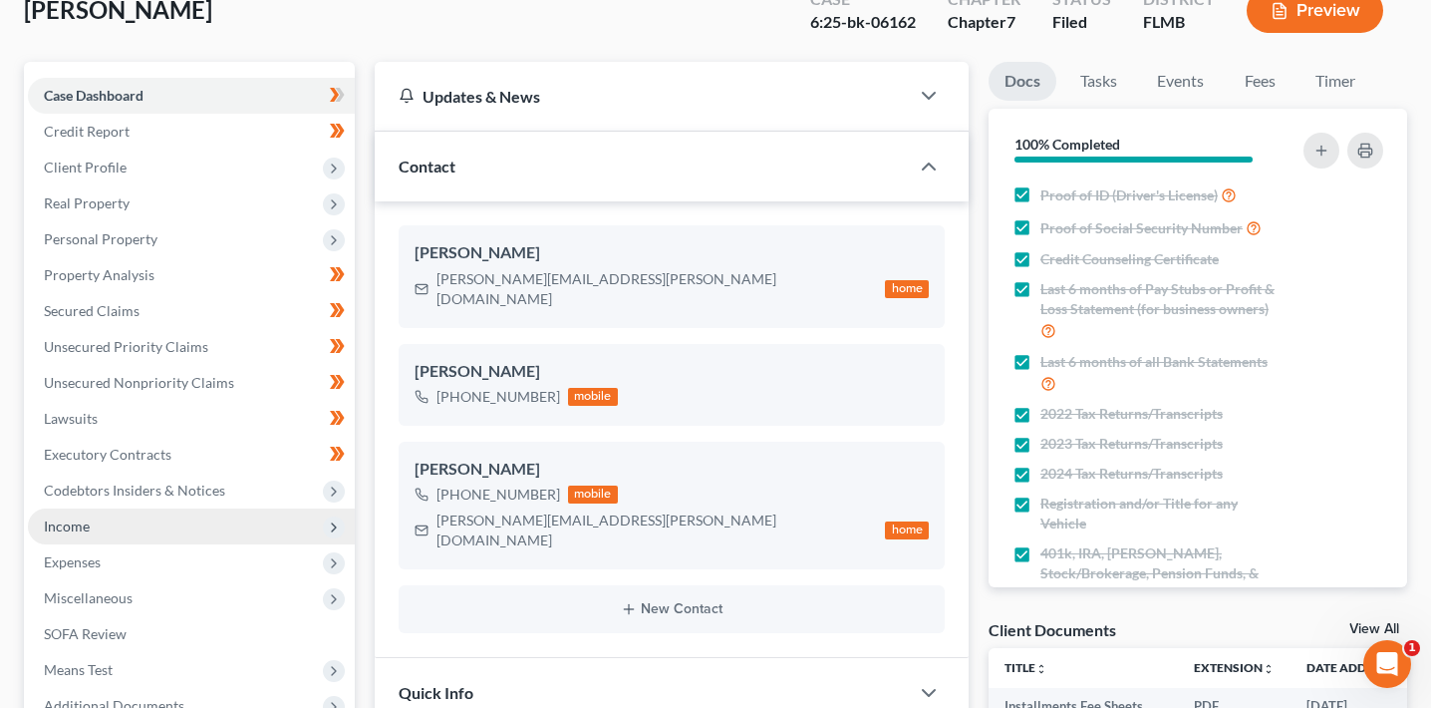
scroll to position [132, 0]
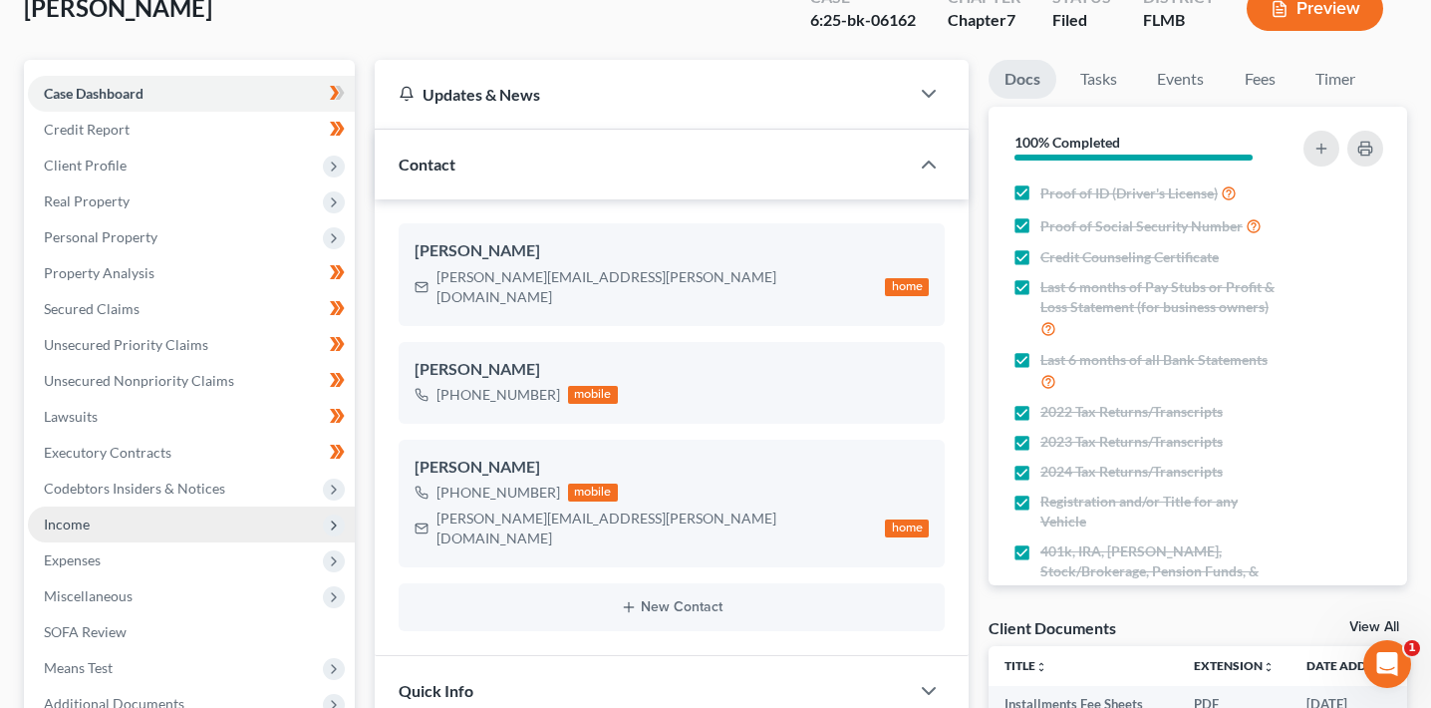
click at [115, 527] on span "Income" at bounding box center [191, 524] width 327 height 36
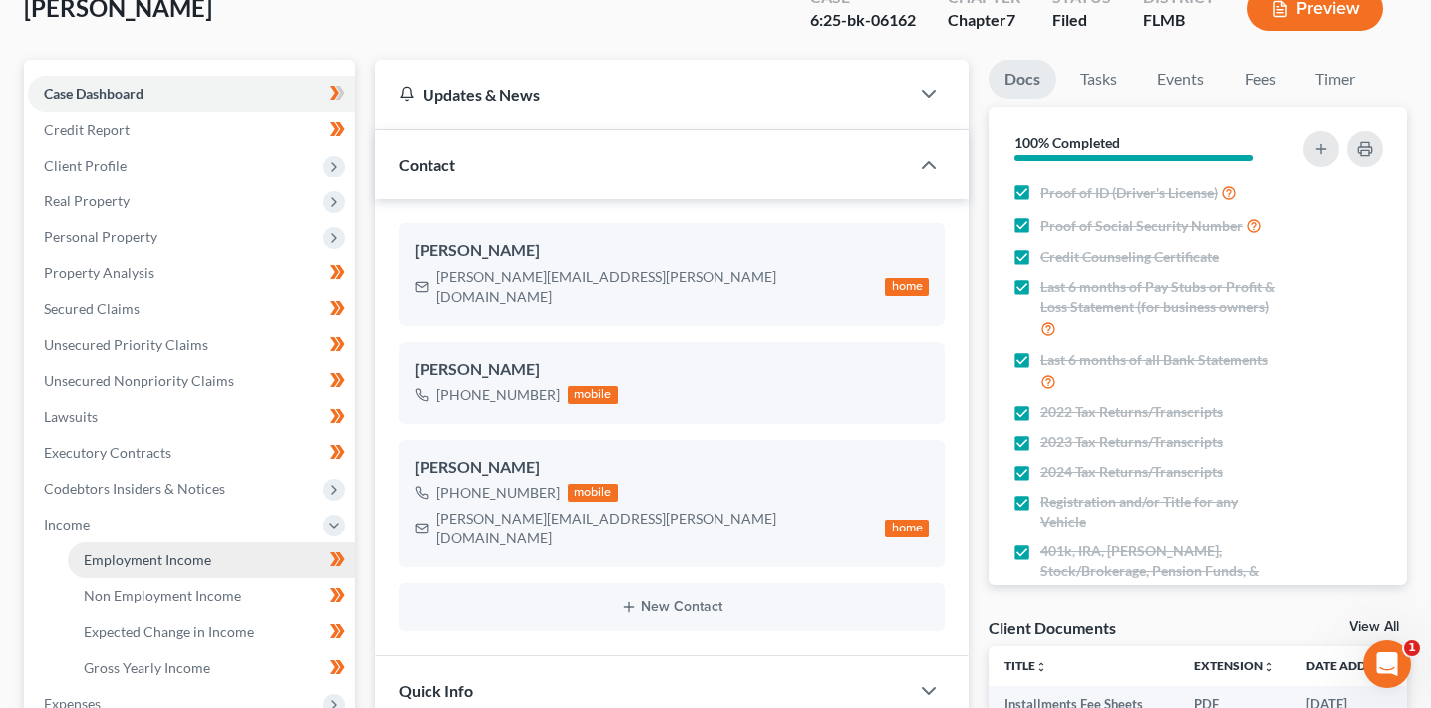
click at [236, 559] on link "Employment Income" at bounding box center [211, 560] width 287 height 36
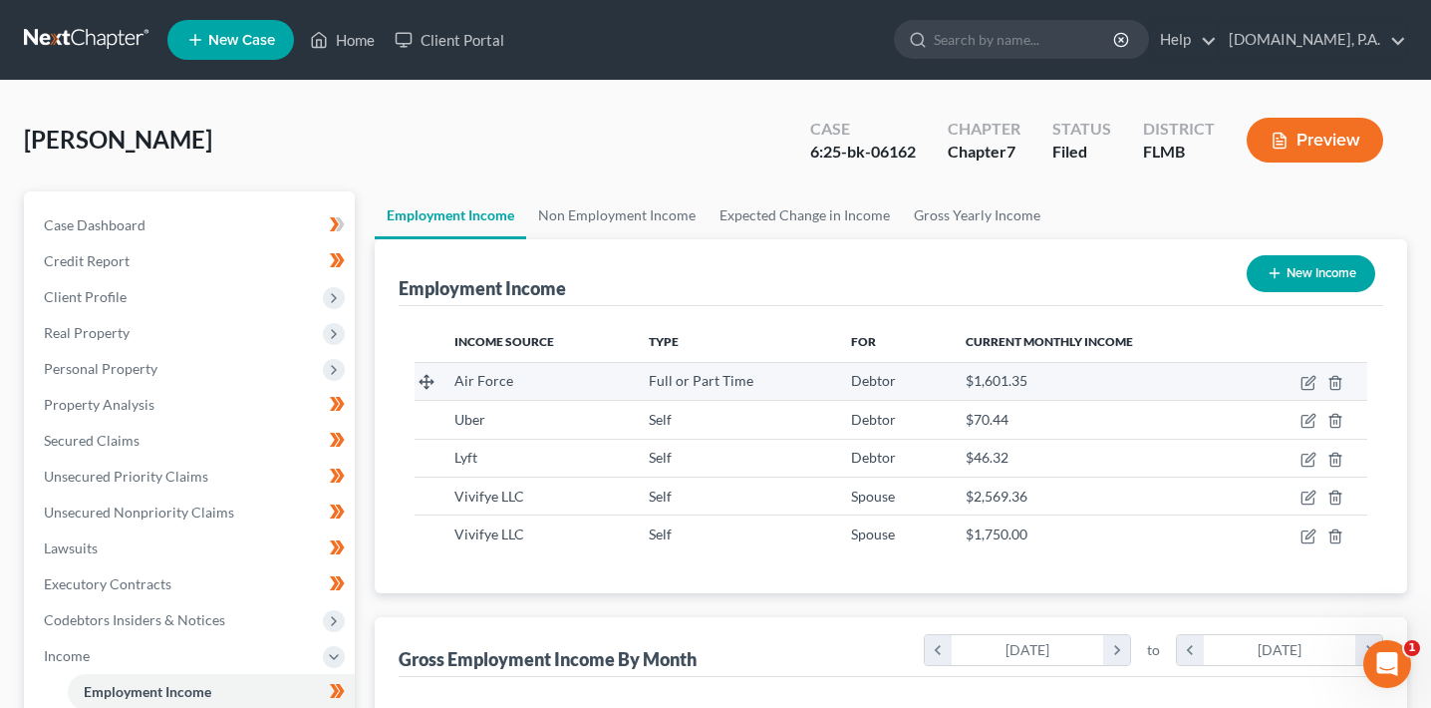
scroll to position [357, 579]
click at [1309, 378] on icon "button" at bounding box center [1309, 383] width 16 height 16
select select "0"
select select "15"
select select "0"
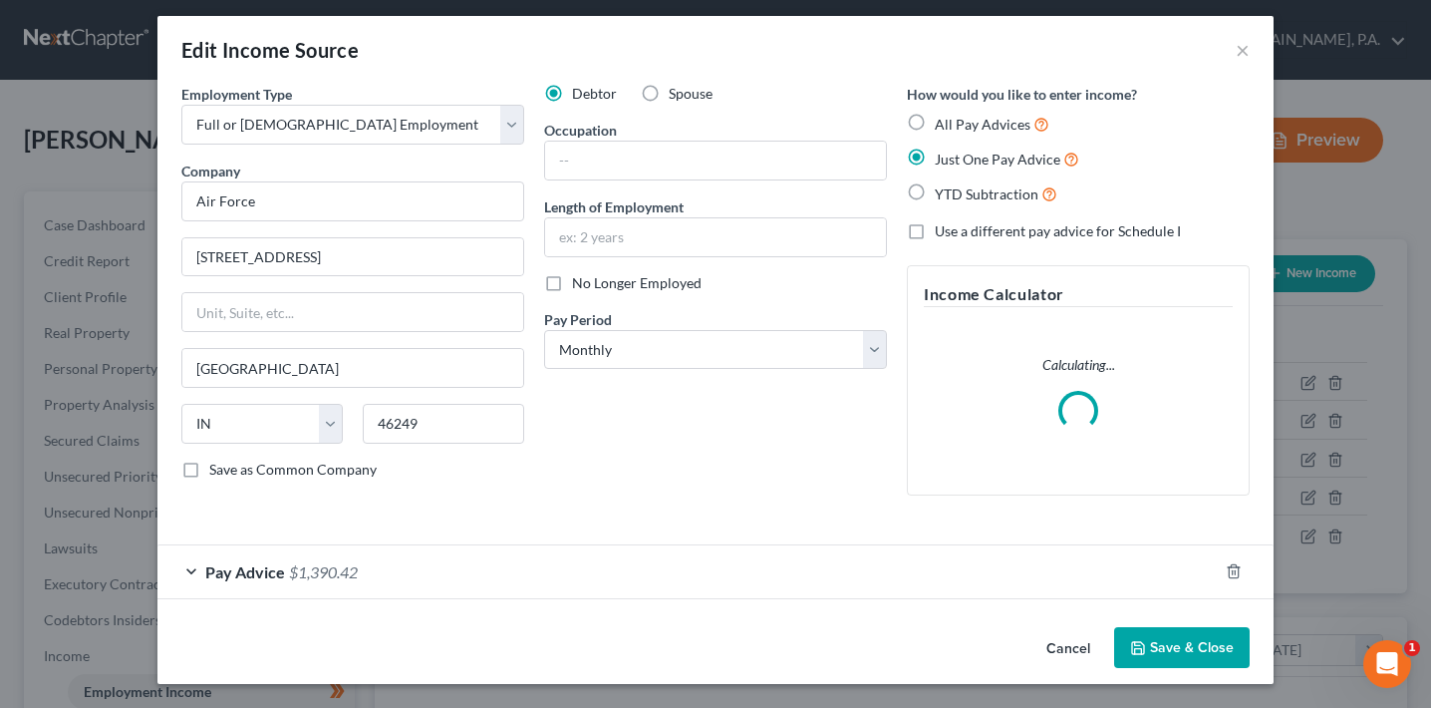
scroll to position [0, 0]
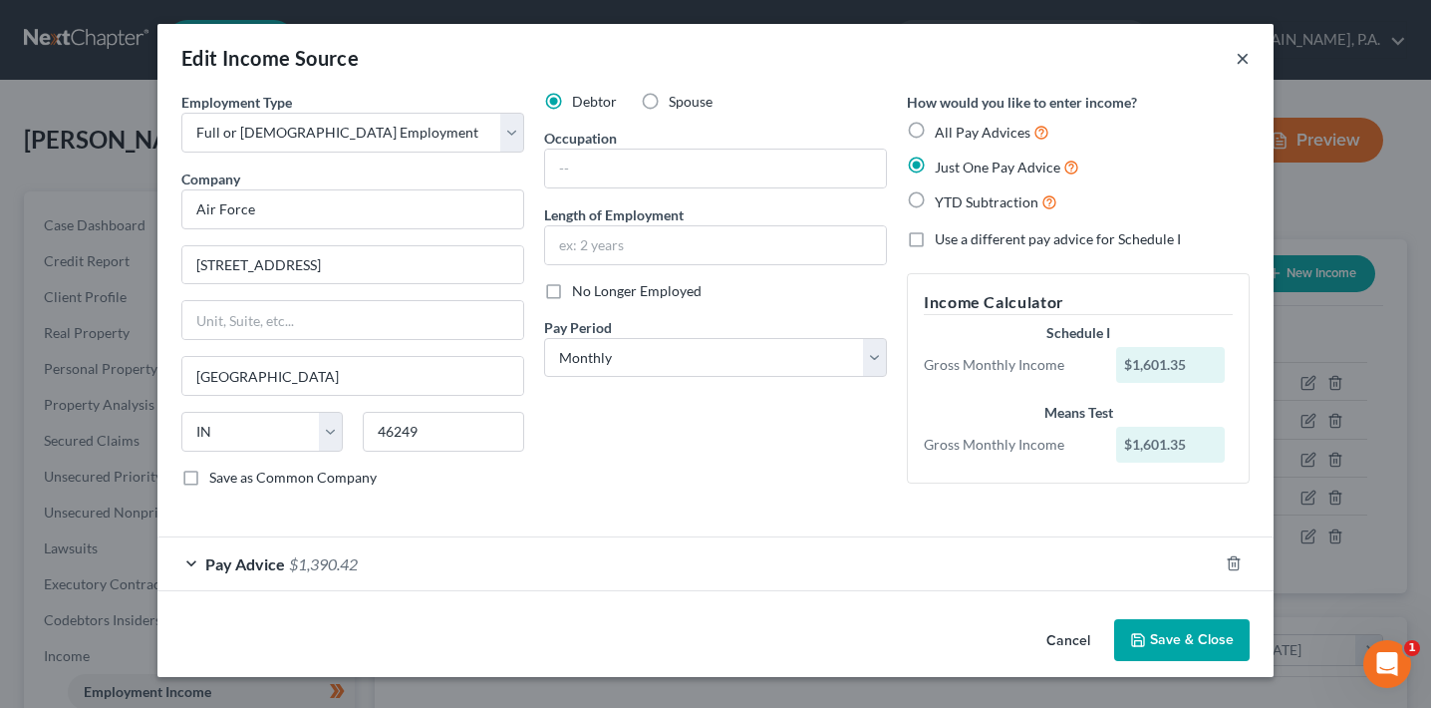
click at [1245, 54] on button "×" at bounding box center [1243, 58] width 14 height 24
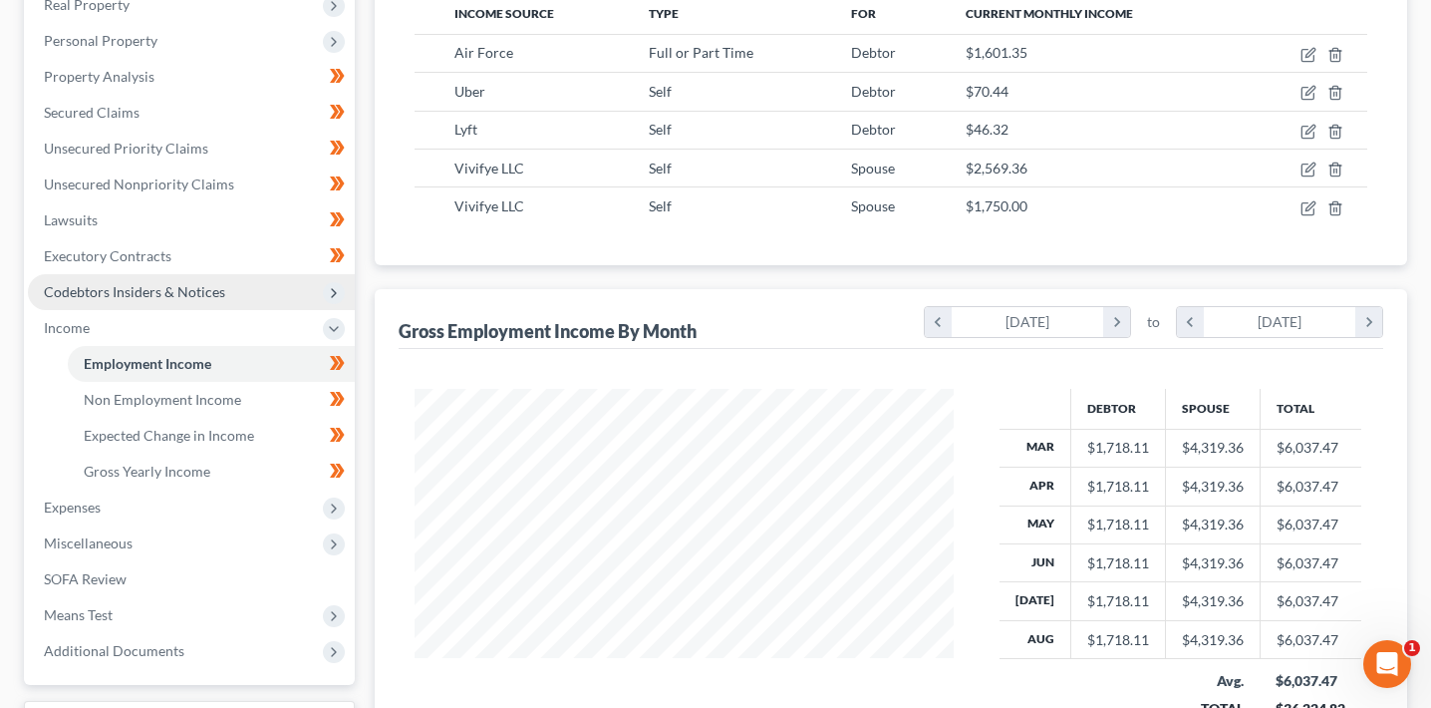
scroll to position [332, 0]
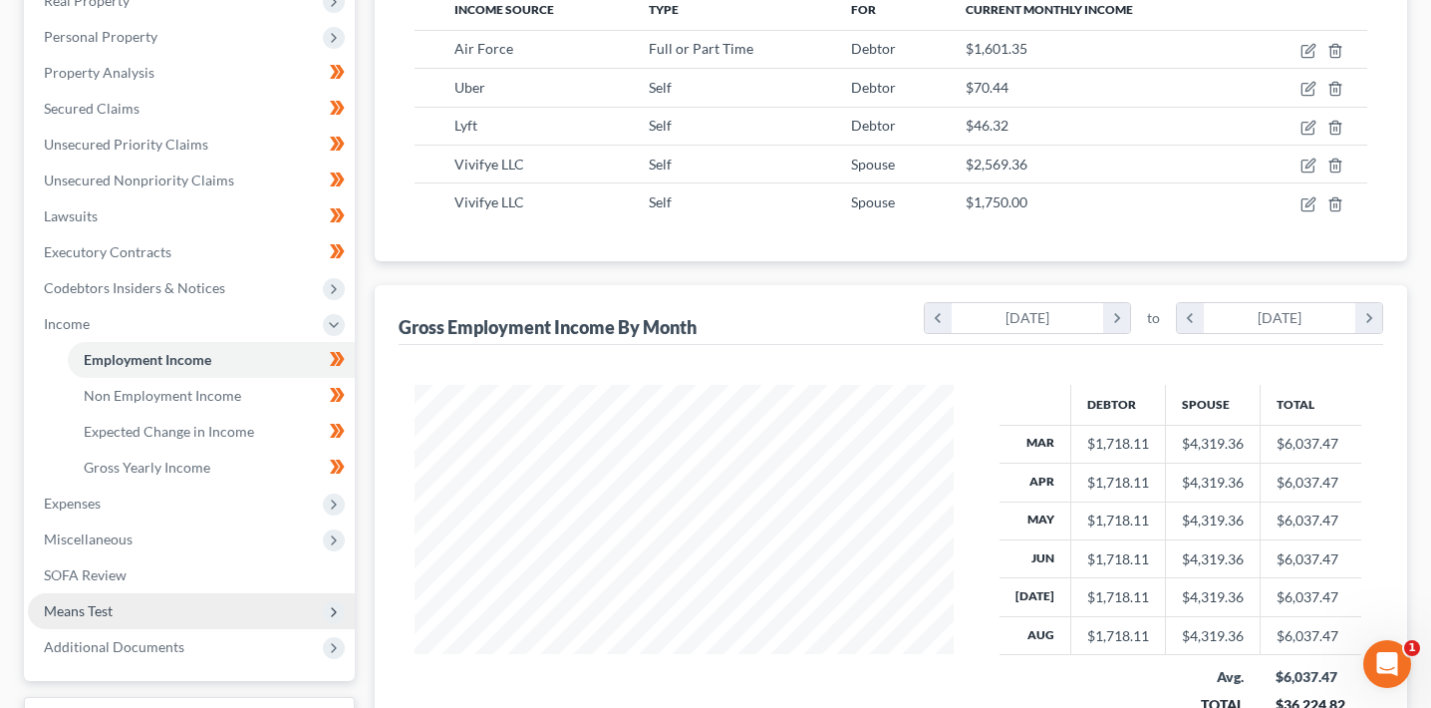
click at [122, 613] on span "Means Test" at bounding box center [191, 611] width 327 height 36
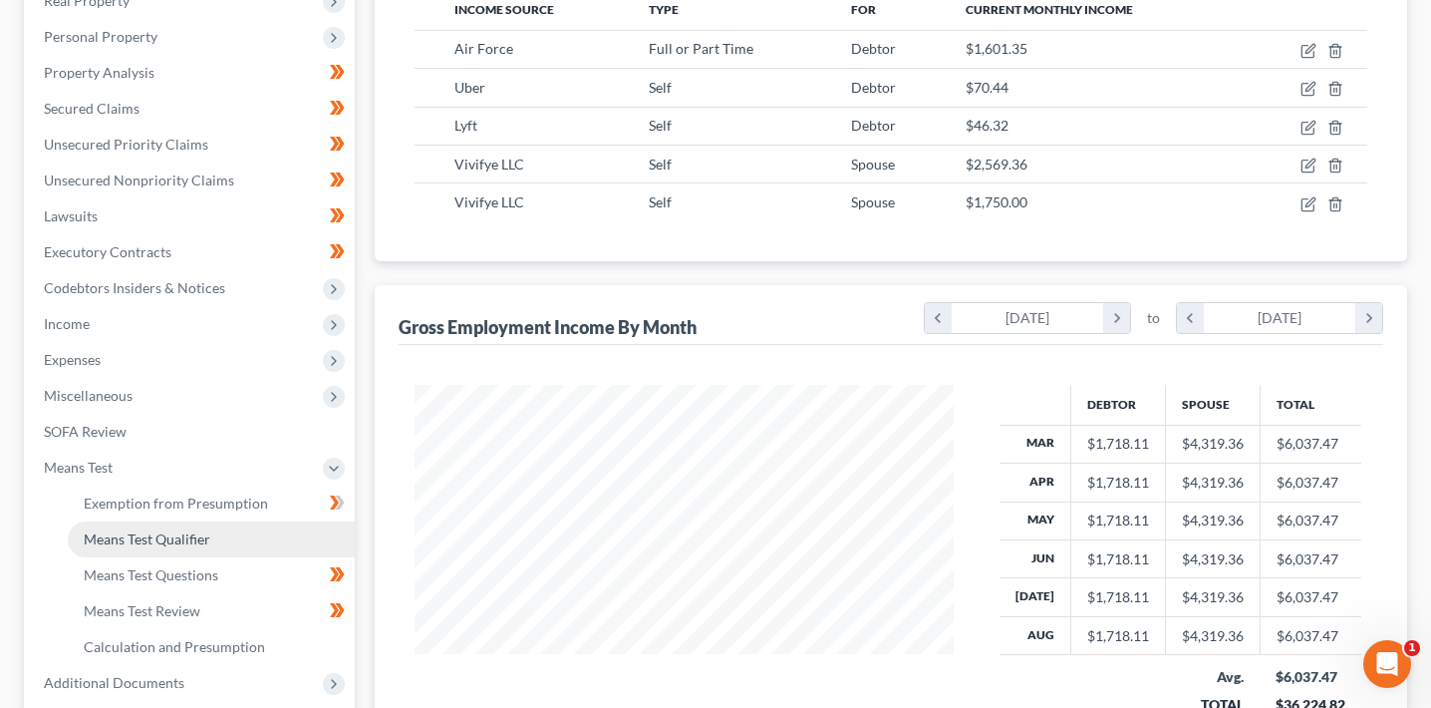
click at [177, 552] on link "Means Test Qualifier" at bounding box center [211, 539] width 287 height 36
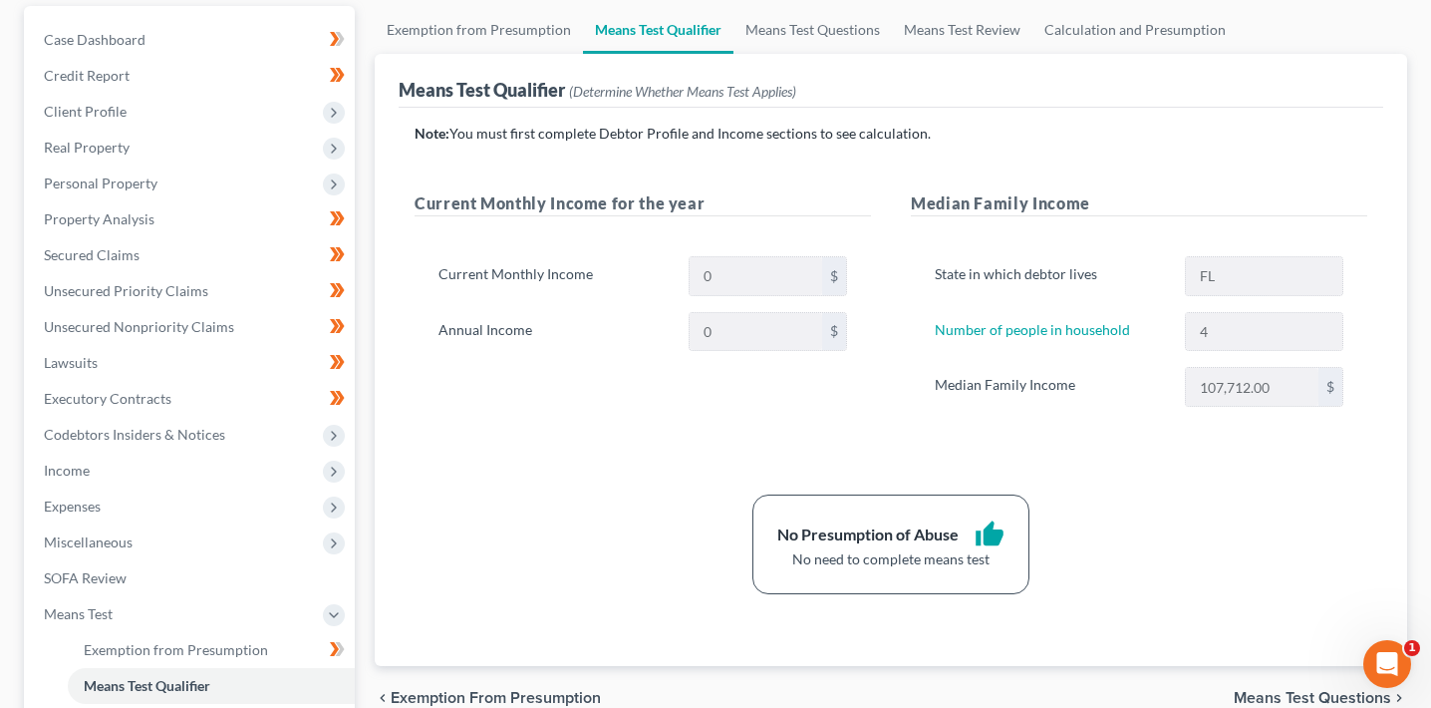
scroll to position [187, 0]
